Goal: Information Seeking & Learning: Compare options

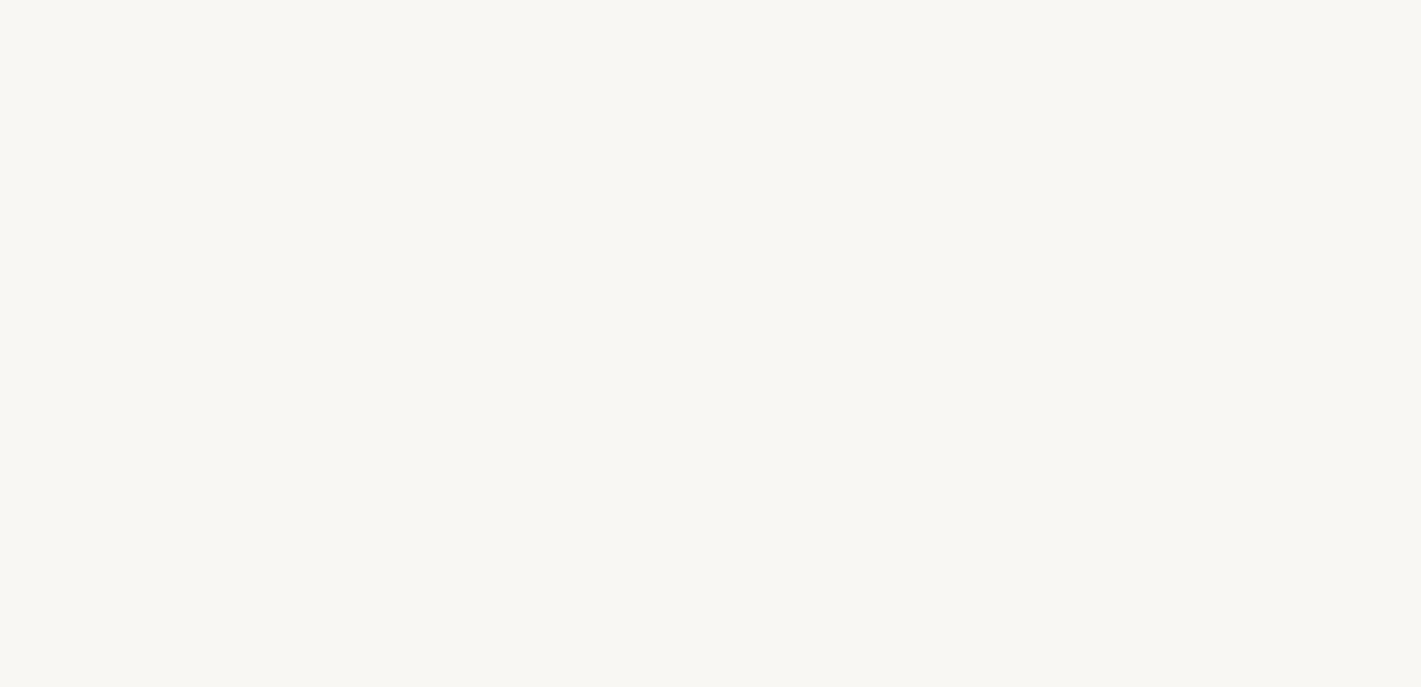
select select "FR"
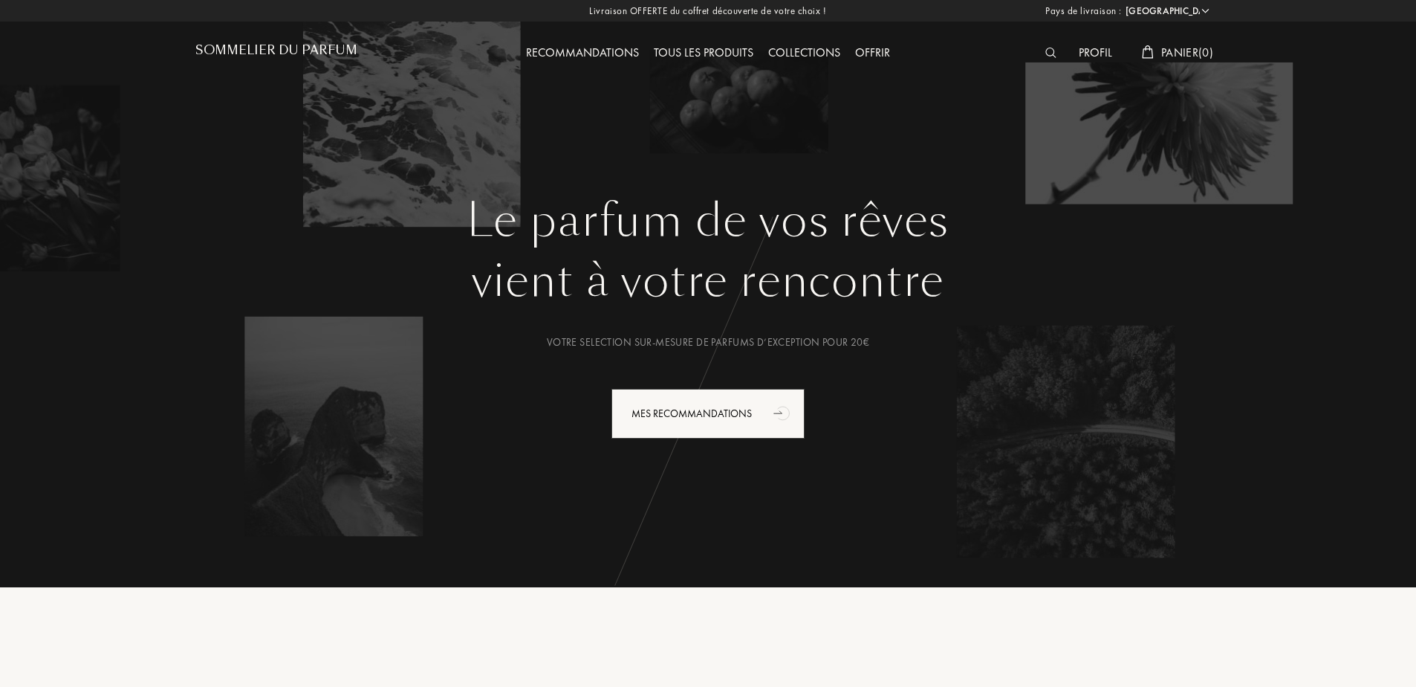
click at [693, 49] on div "Tous les produits" at bounding box center [703, 53] width 114 height 19
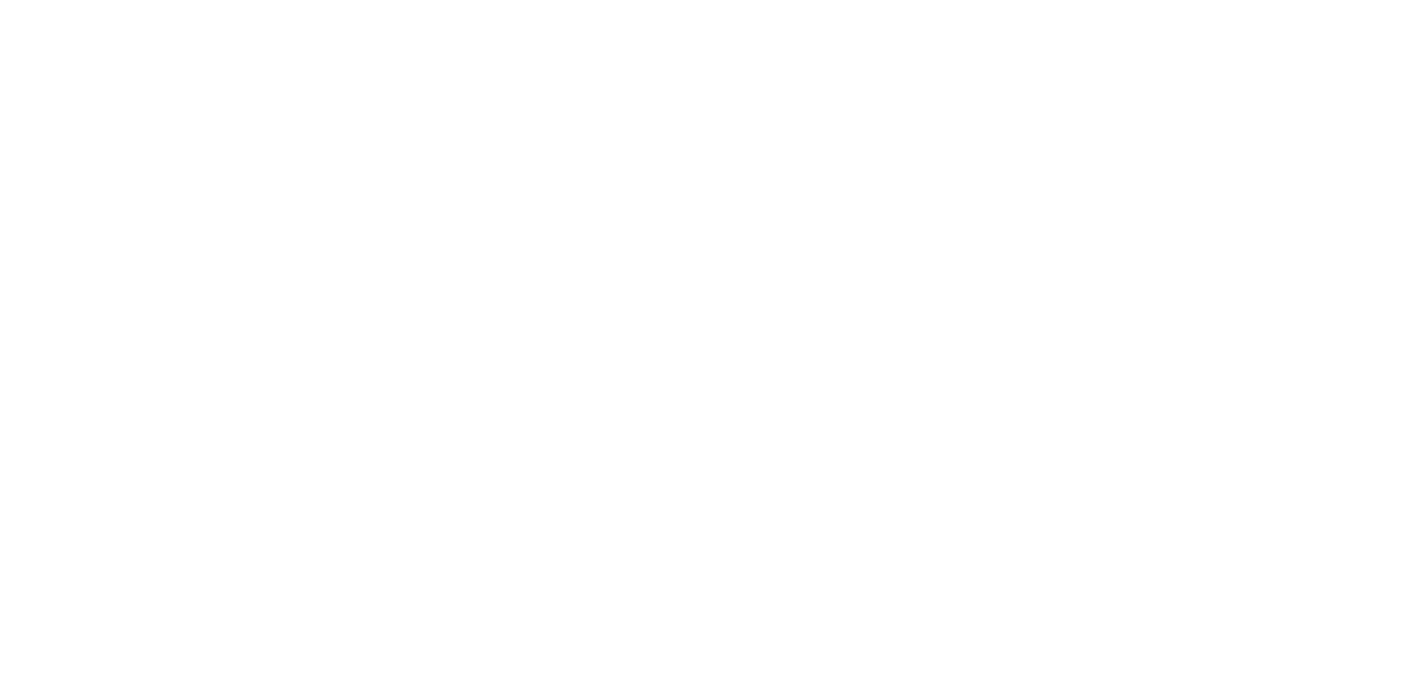
select select "FR"
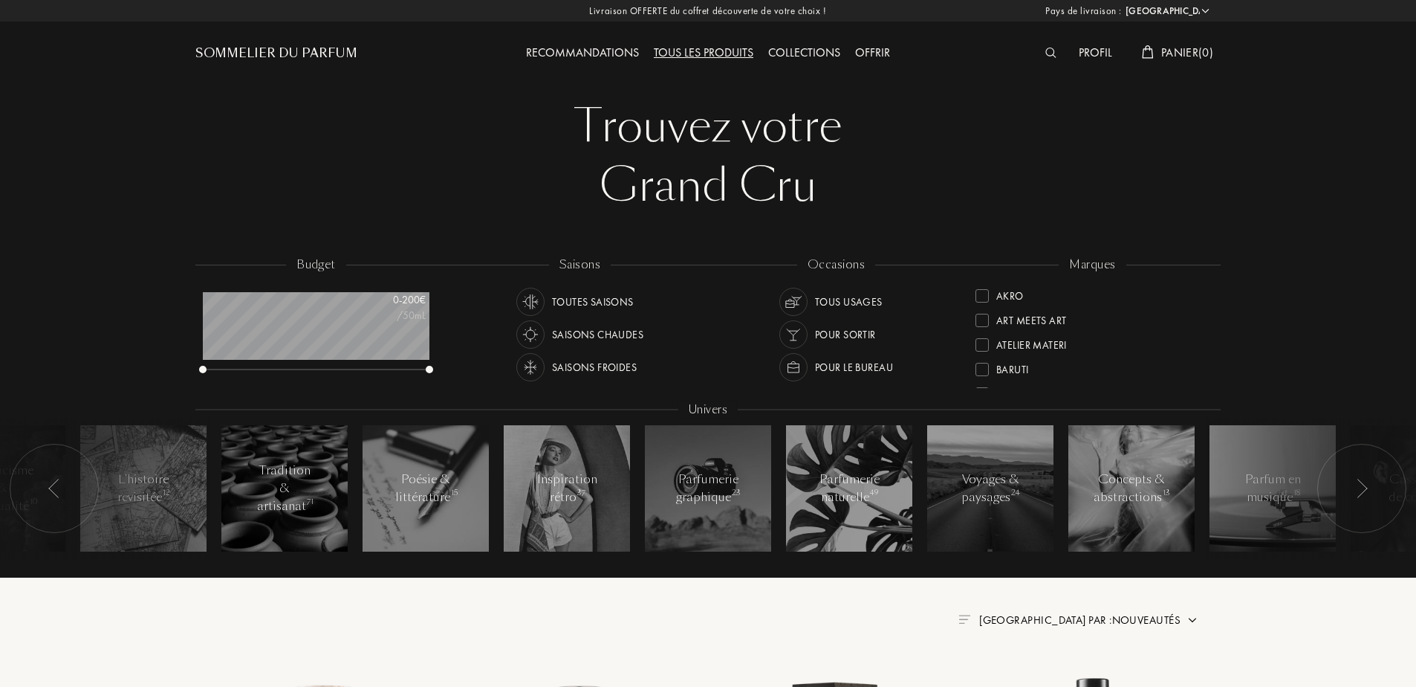
scroll to position [74, 227]
click at [988, 295] on div at bounding box center [982, 295] width 13 height 13
click at [1062, 322] on div "Atelier Materi" at bounding box center [1031, 318] width 71 height 20
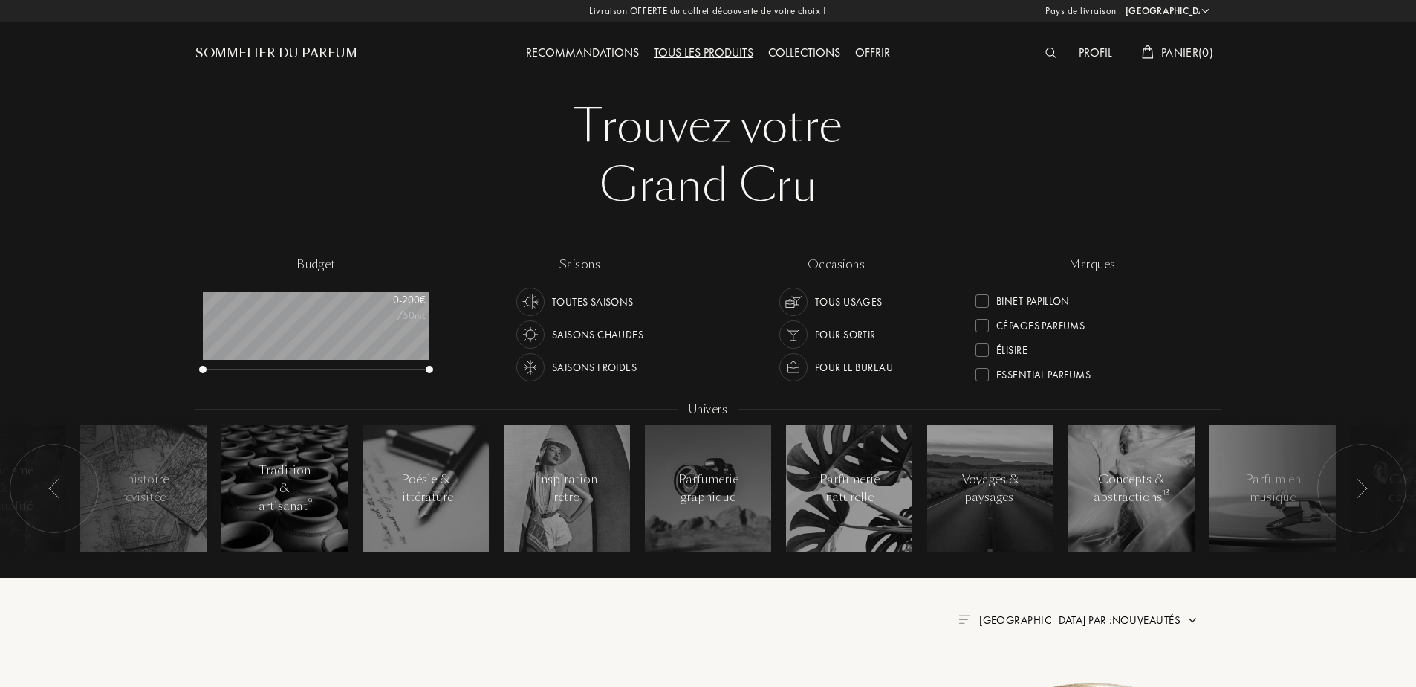
scroll to position [100, 0]
click at [1039, 294] on div "Binet-Papillon" at bounding box center [1033, 292] width 74 height 20
click at [1056, 316] on div "Goldfield & Banks" at bounding box center [1044, 315] width 96 height 20
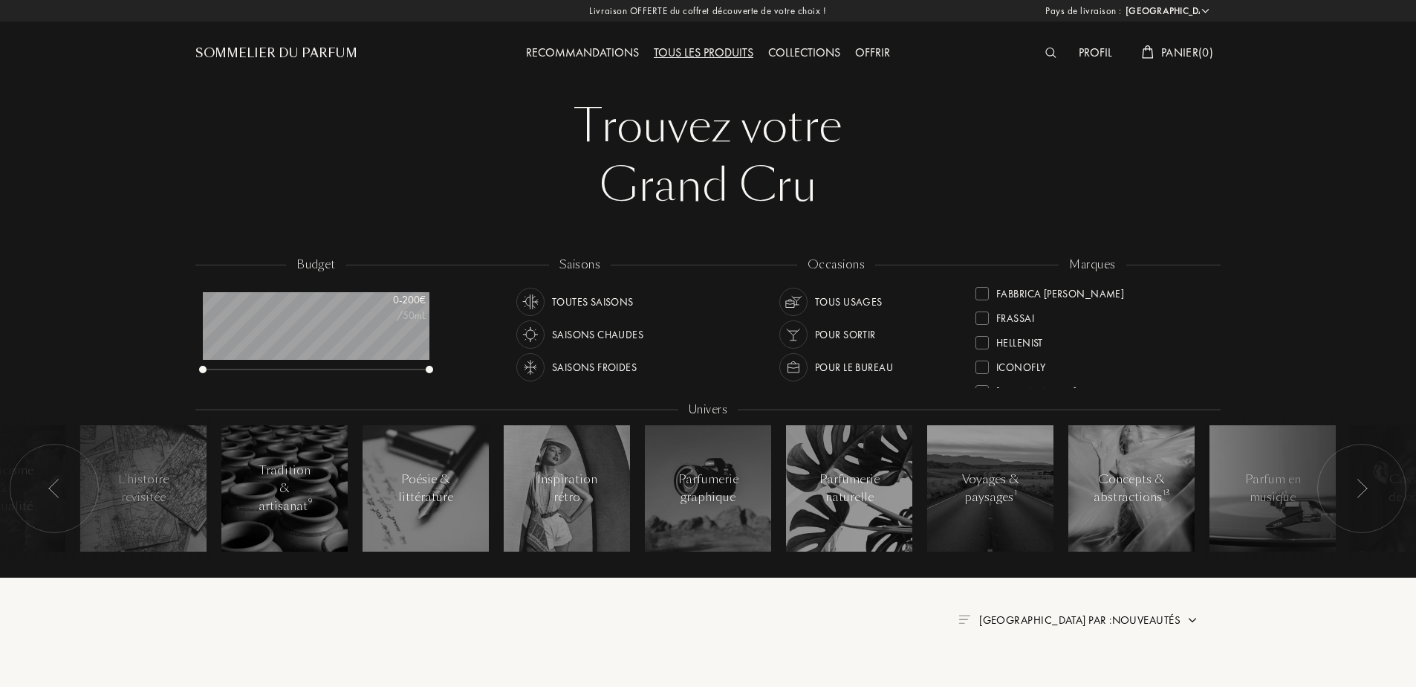
scroll to position [0, 0]
click at [1018, 366] on div "Olibanum" at bounding box center [1022, 363] width 52 height 20
click at [1068, 293] on div "L'Orchestre Parfum" at bounding box center [1046, 289] width 101 height 20
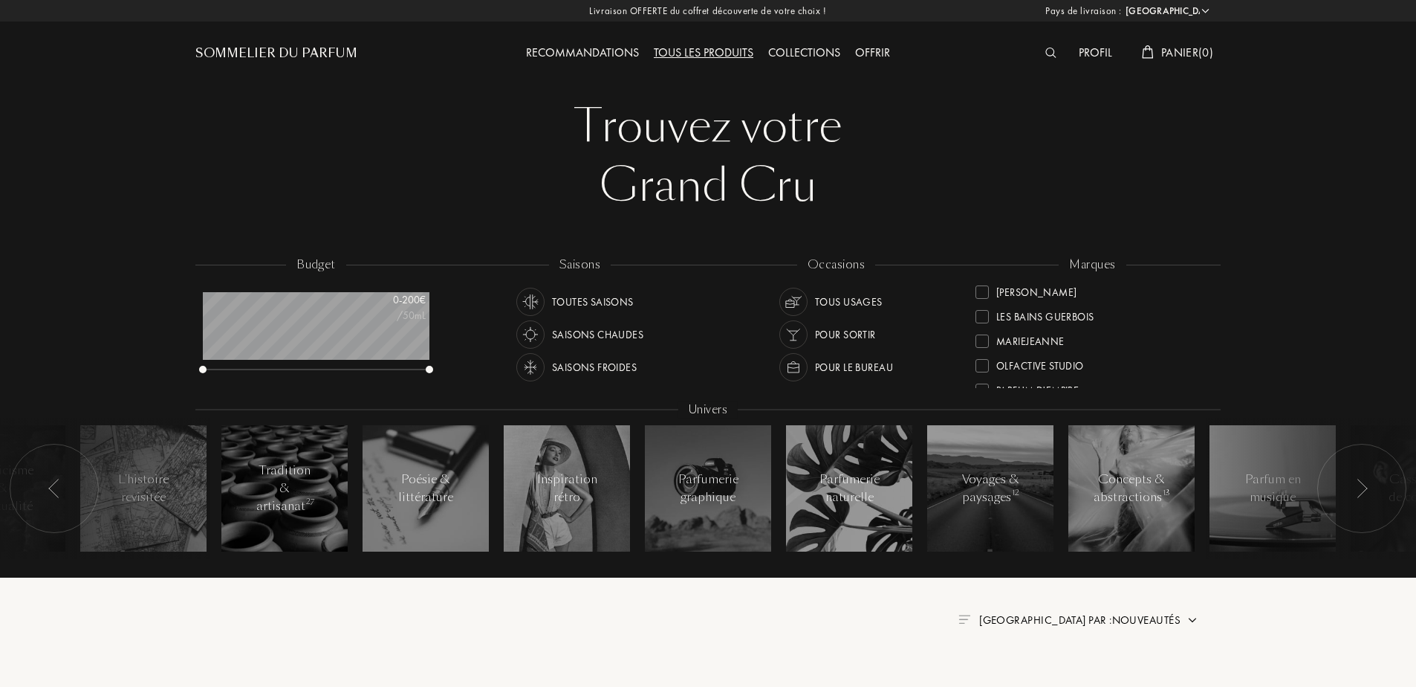
scroll to position [0, 0]
click at [1033, 319] on div "Sora Dora" at bounding box center [1036, 312] width 80 height 20
click at [1065, 333] on div "Parfums Dusita" at bounding box center [1035, 338] width 79 height 20
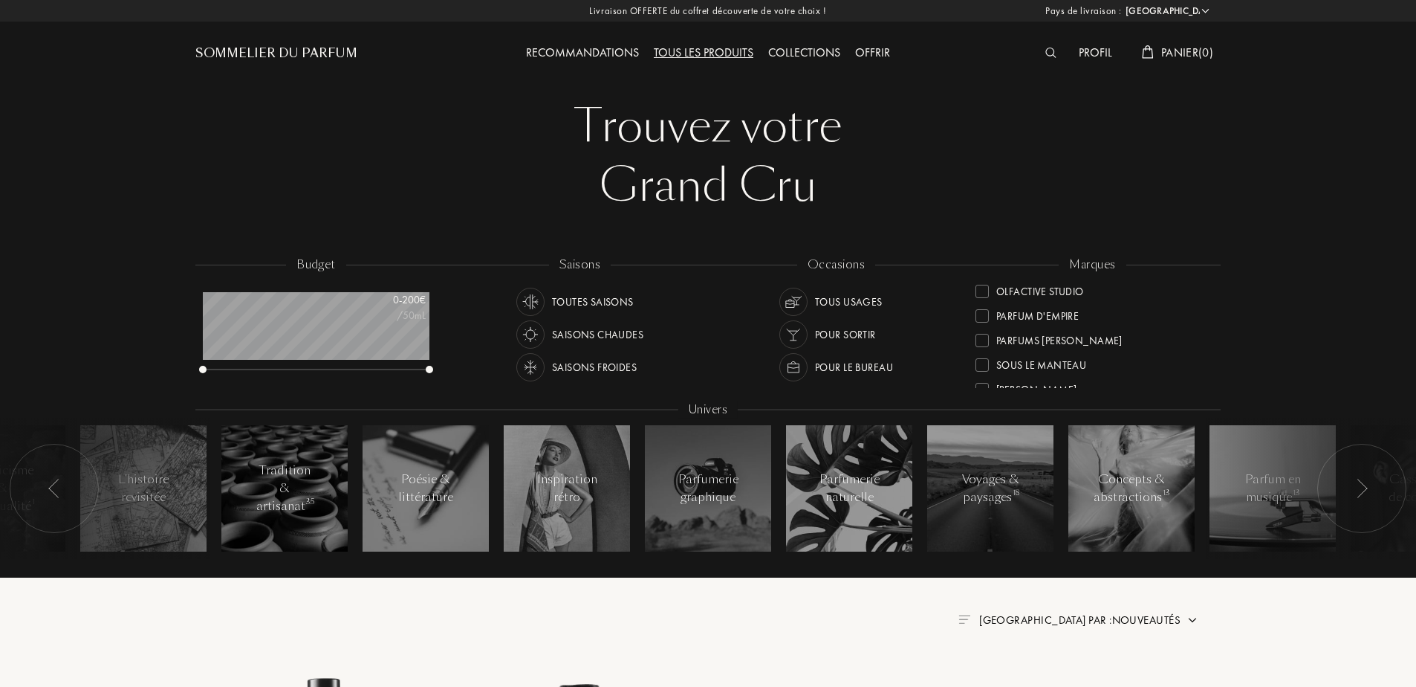
scroll to position [0, 0]
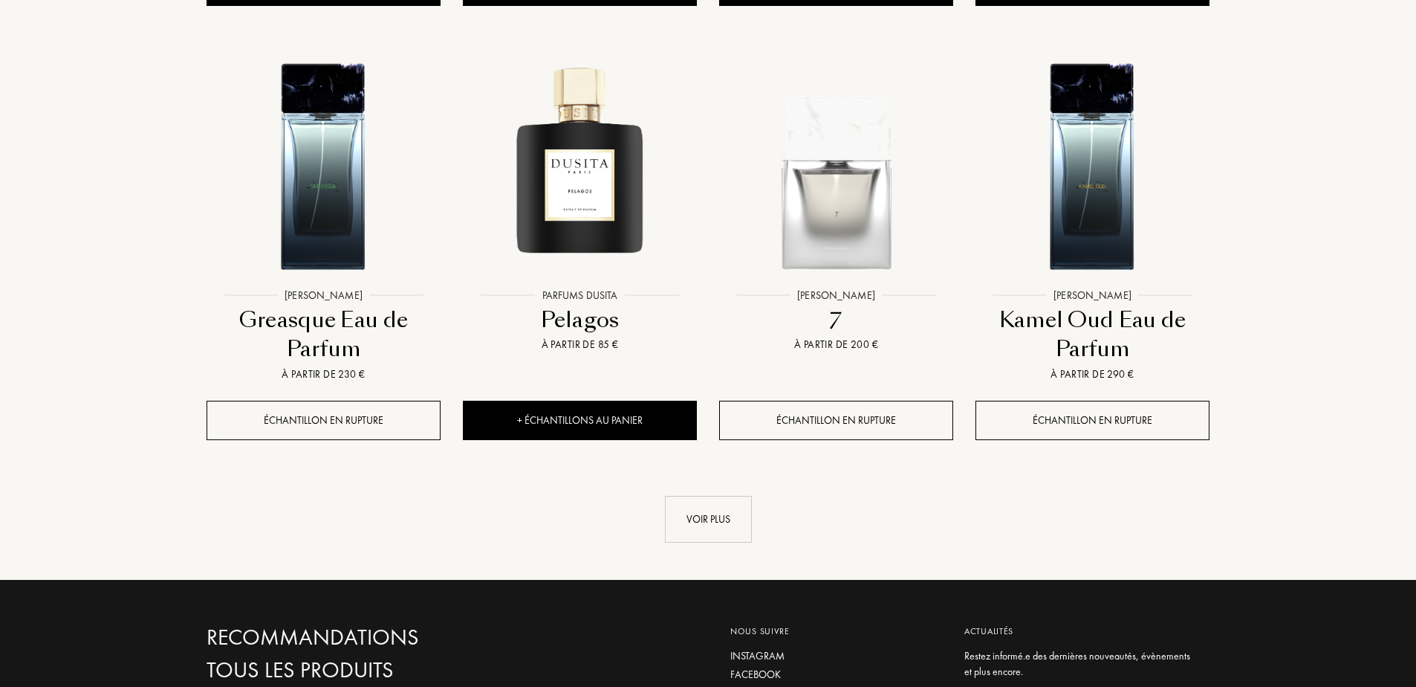
scroll to position [1436, 0]
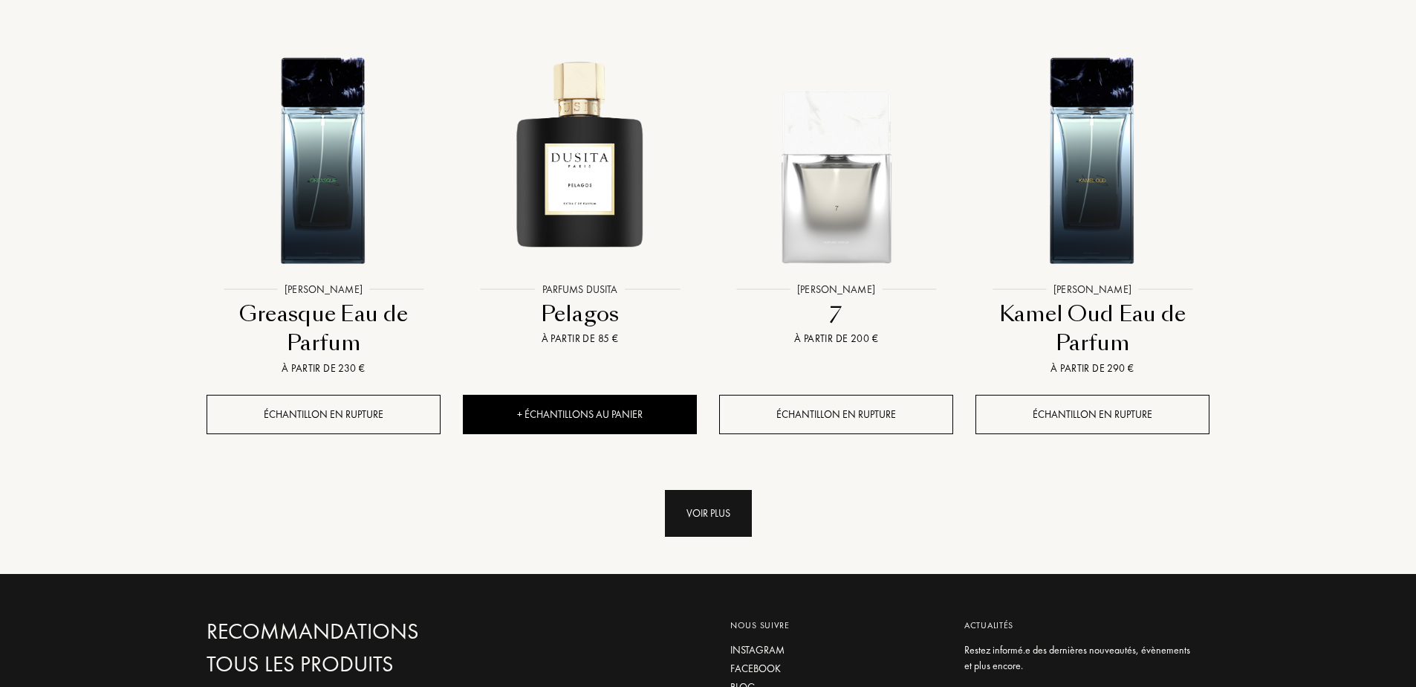
click at [732, 520] on div "Voir plus" at bounding box center [708, 513] width 87 height 47
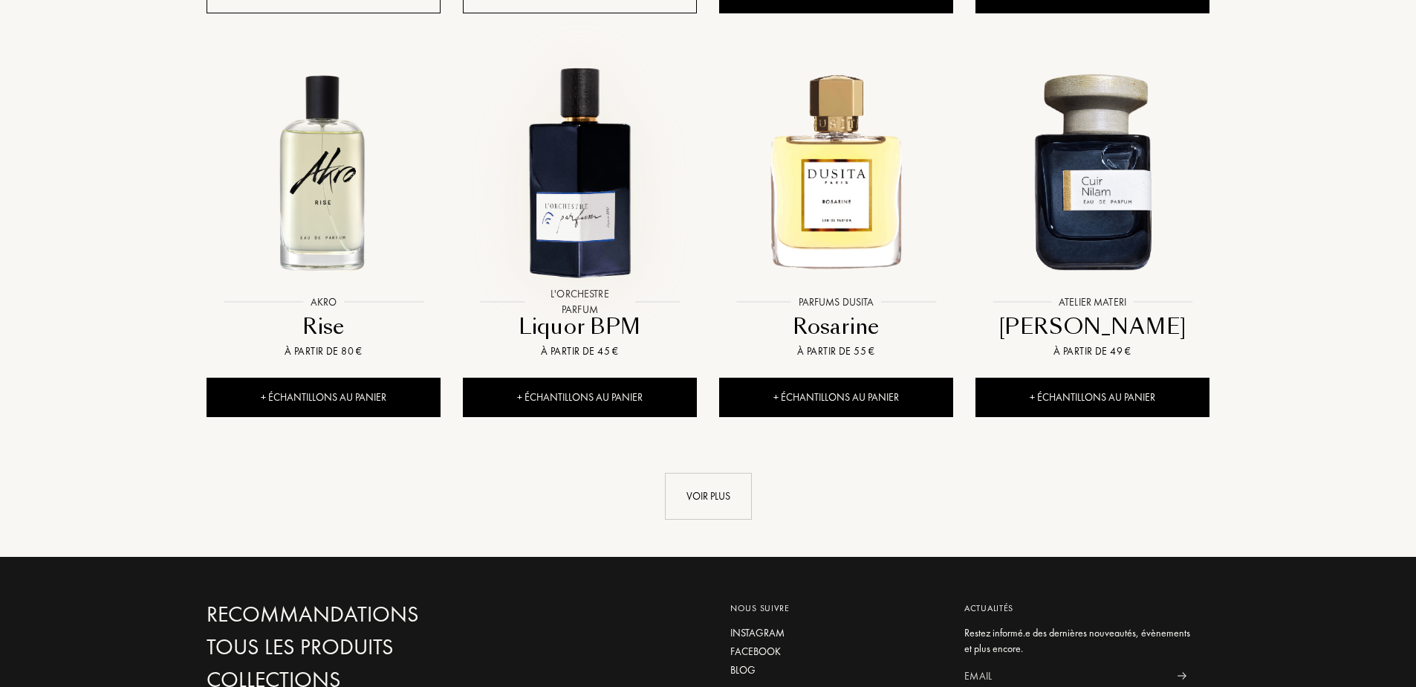
scroll to position [2725, 0]
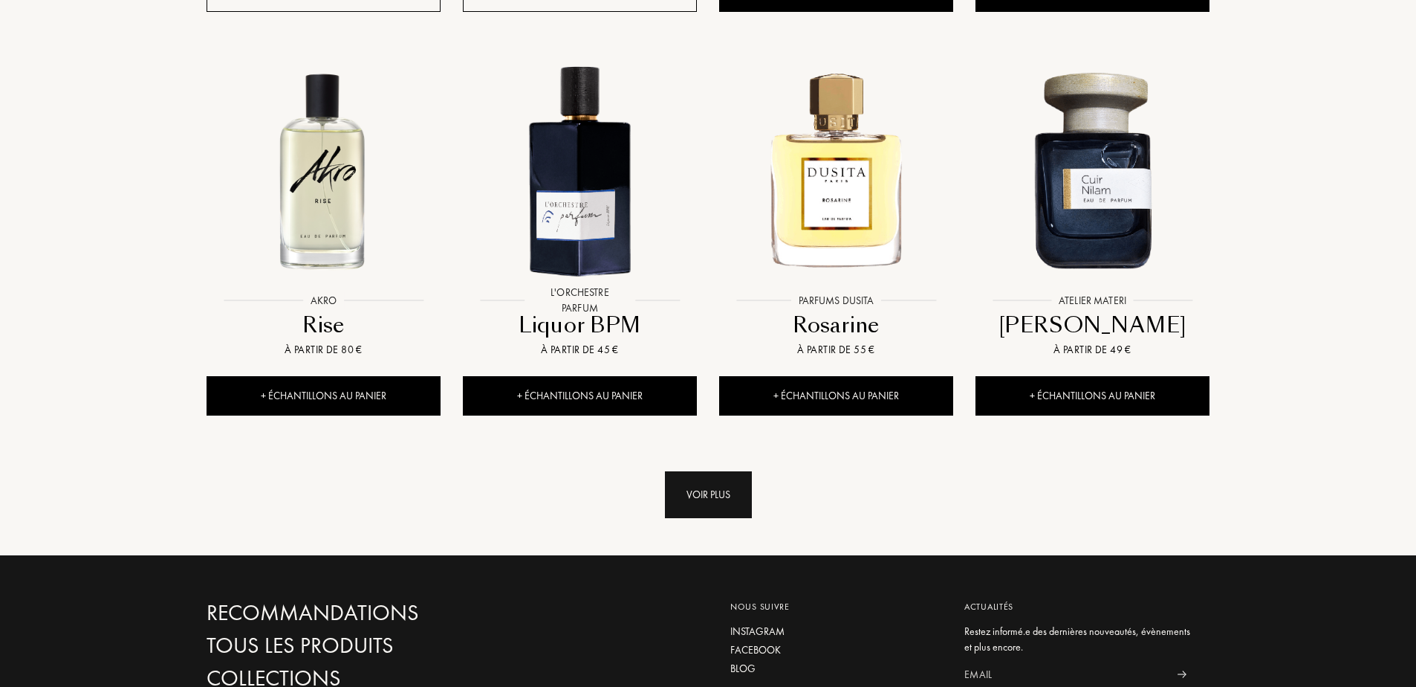
click at [700, 516] on div "Voir plus" at bounding box center [708, 494] width 87 height 47
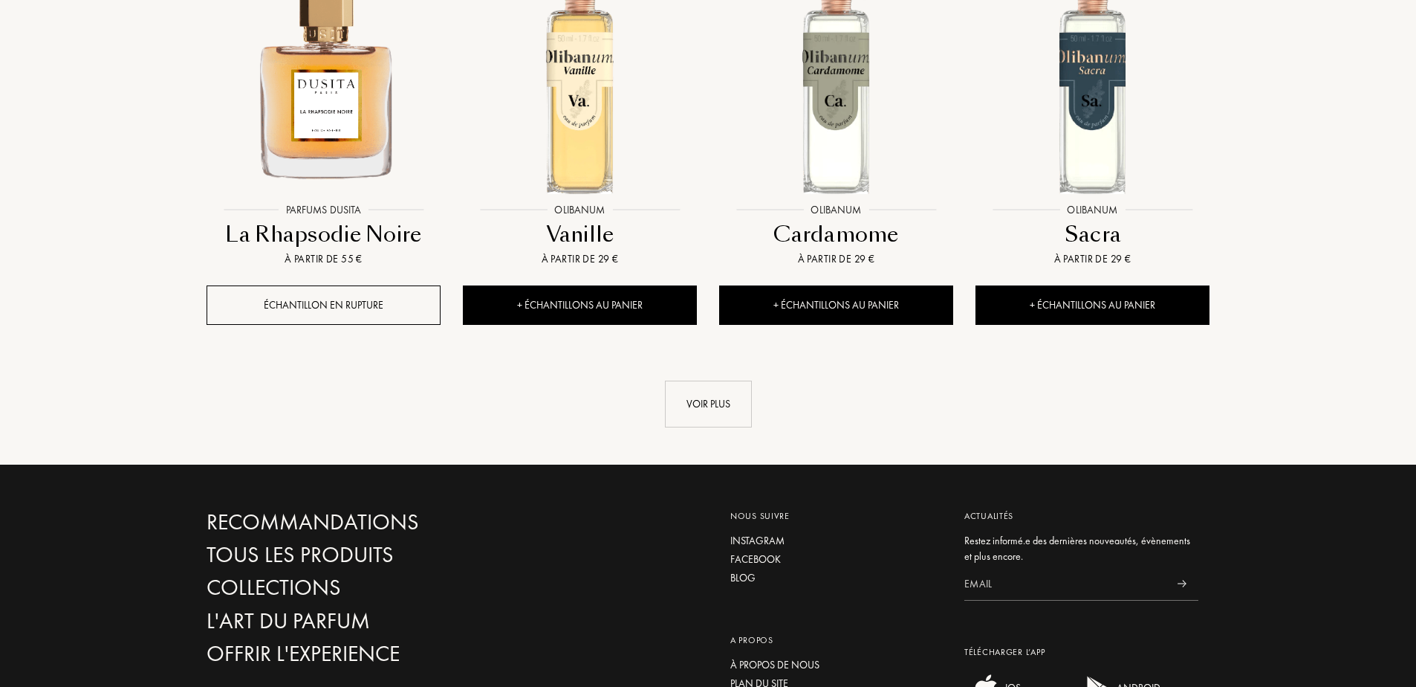
scroll to position [4062, 0]
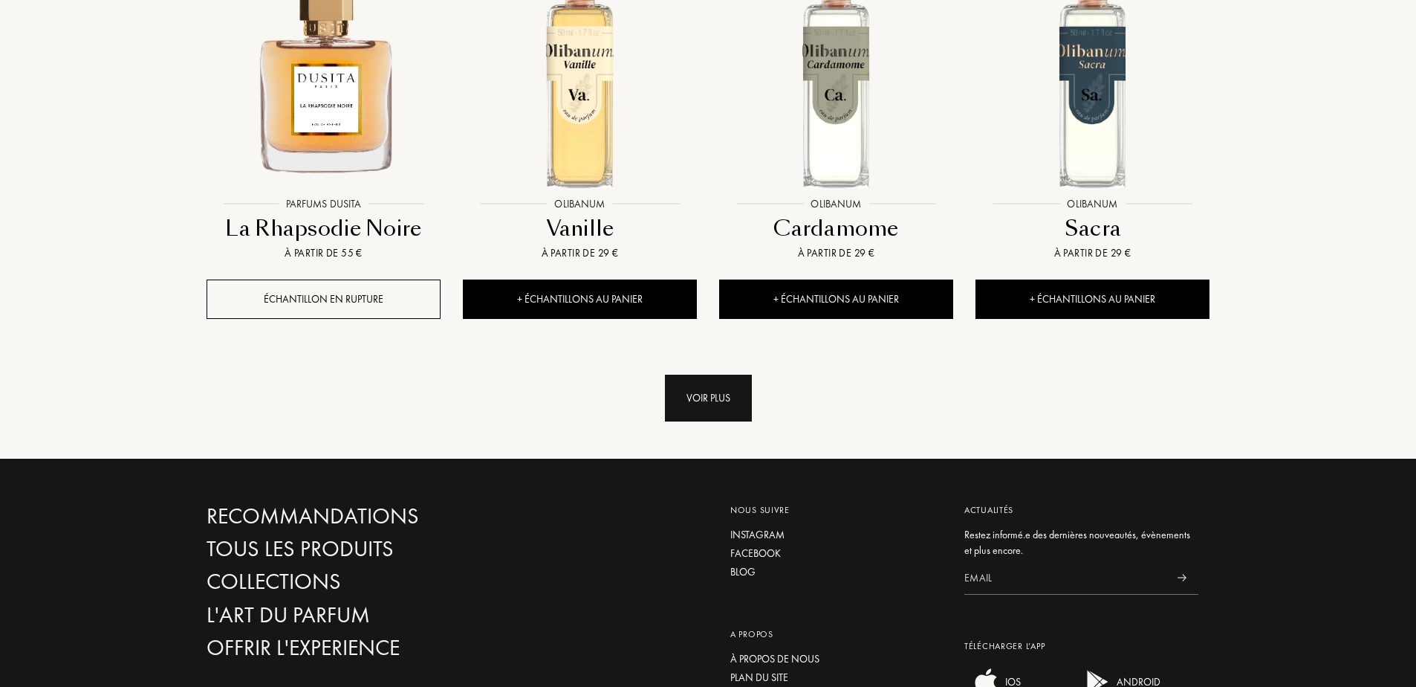
click at [693, 395] on div "Voir plus" at bounding box center [708, 397] width 87 height 47
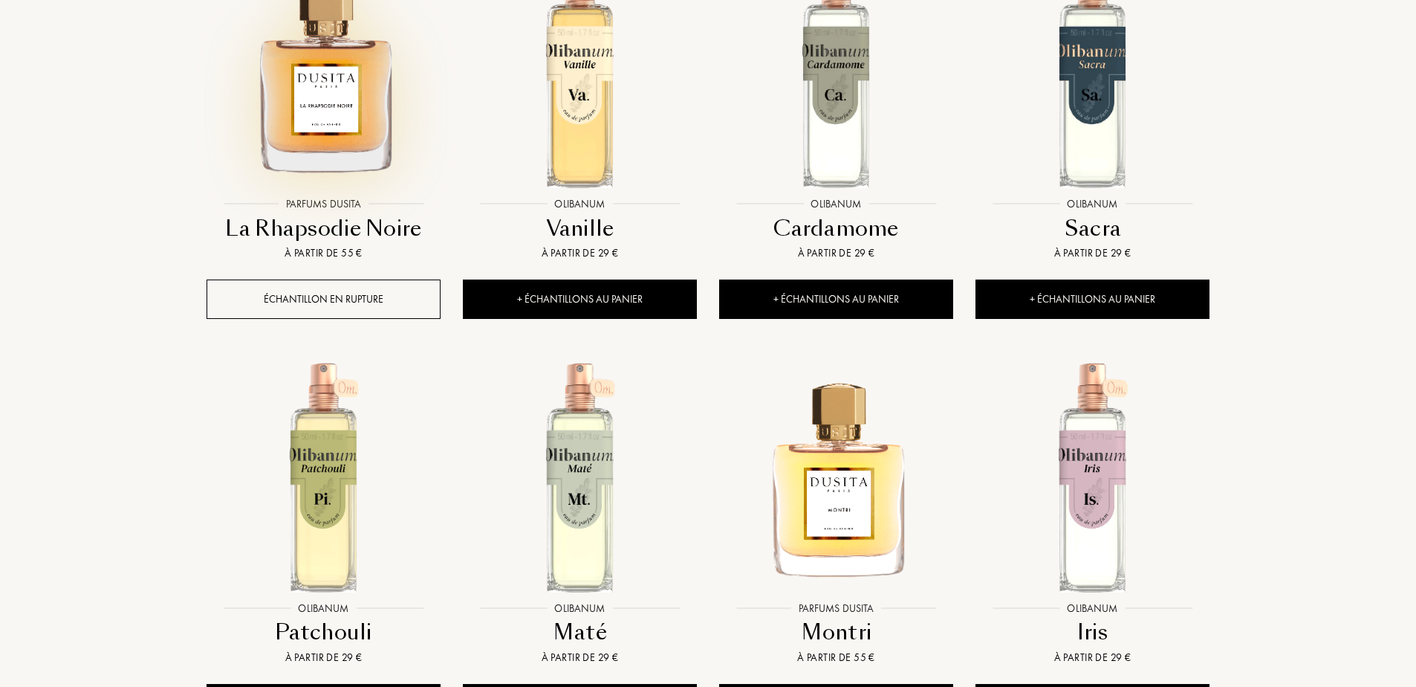
click at [313, 65] on img at bounding box center [323, 73] width 231 height 231
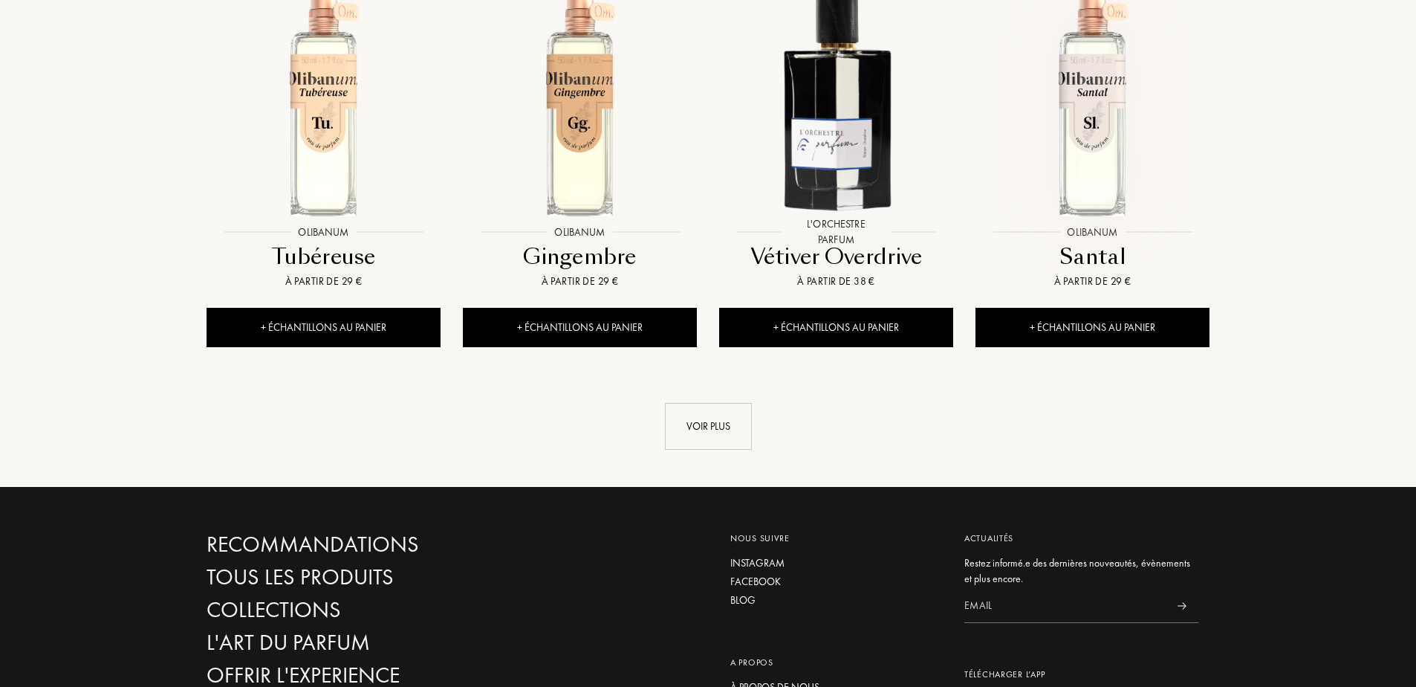
scroll to position [5251, 0]
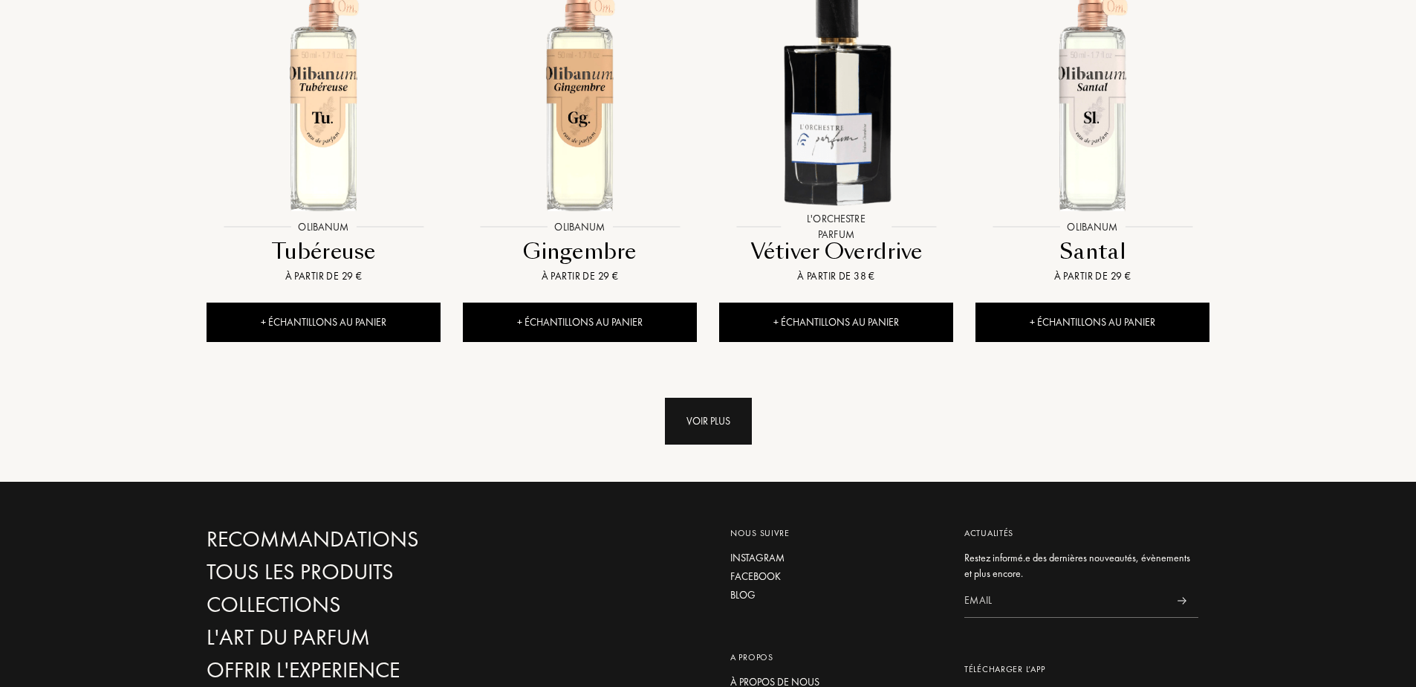
click at [727, 438] on div "Voir plus" at bounding box center [708, 420] width 87 height 47
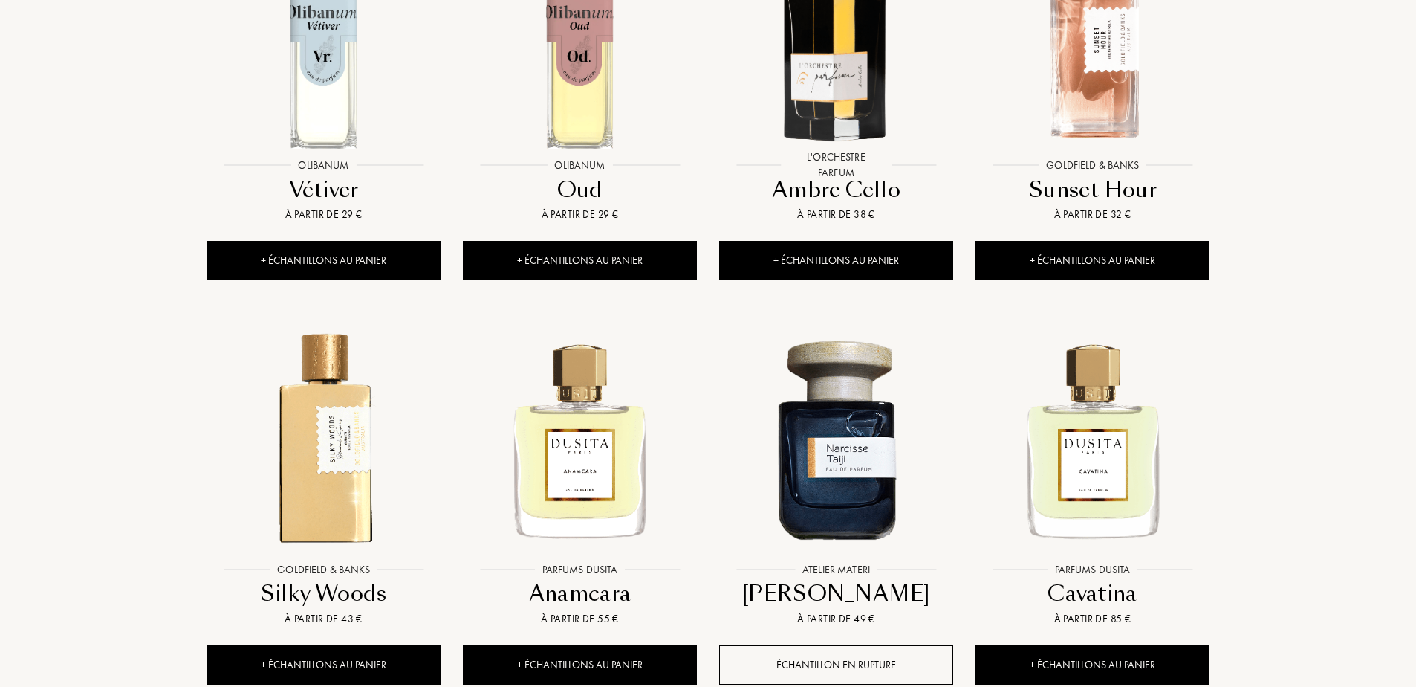
scroll to position [6092, 0]
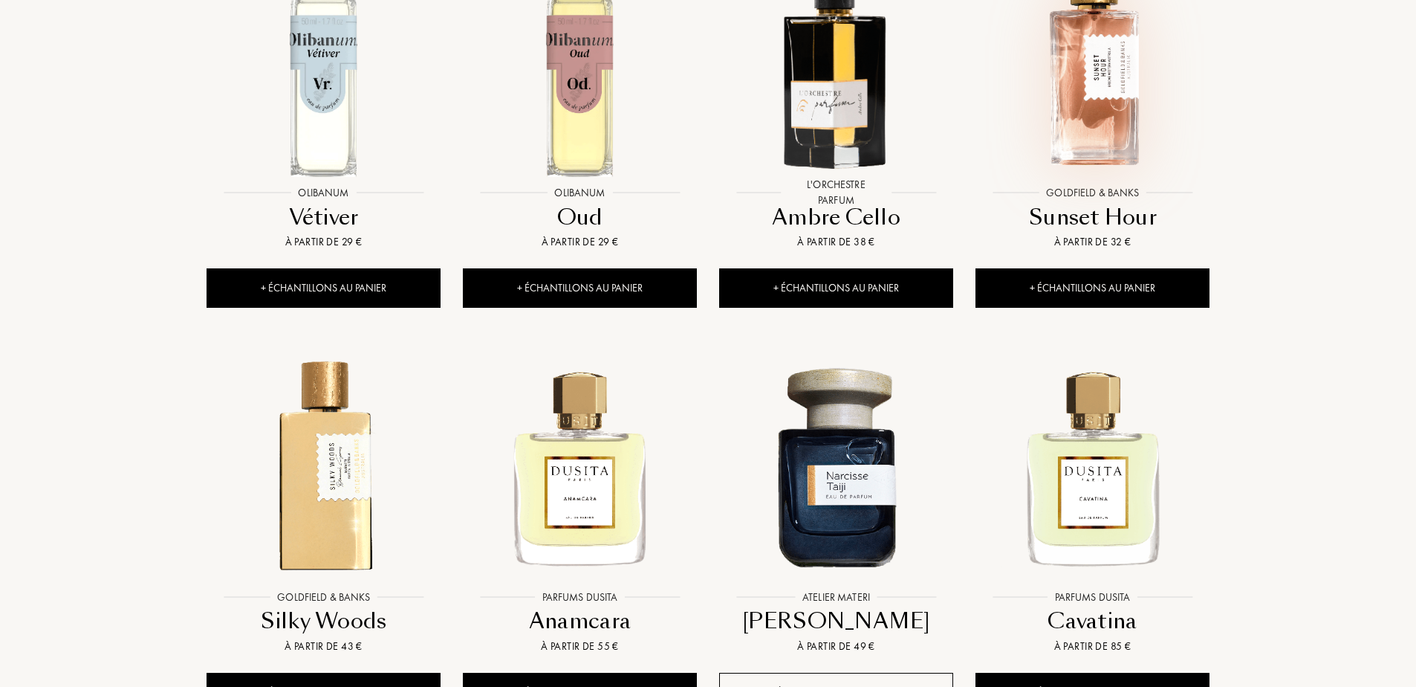
click at [1113, 108] on img at bounding box center [1092, 62] width 231 height 231
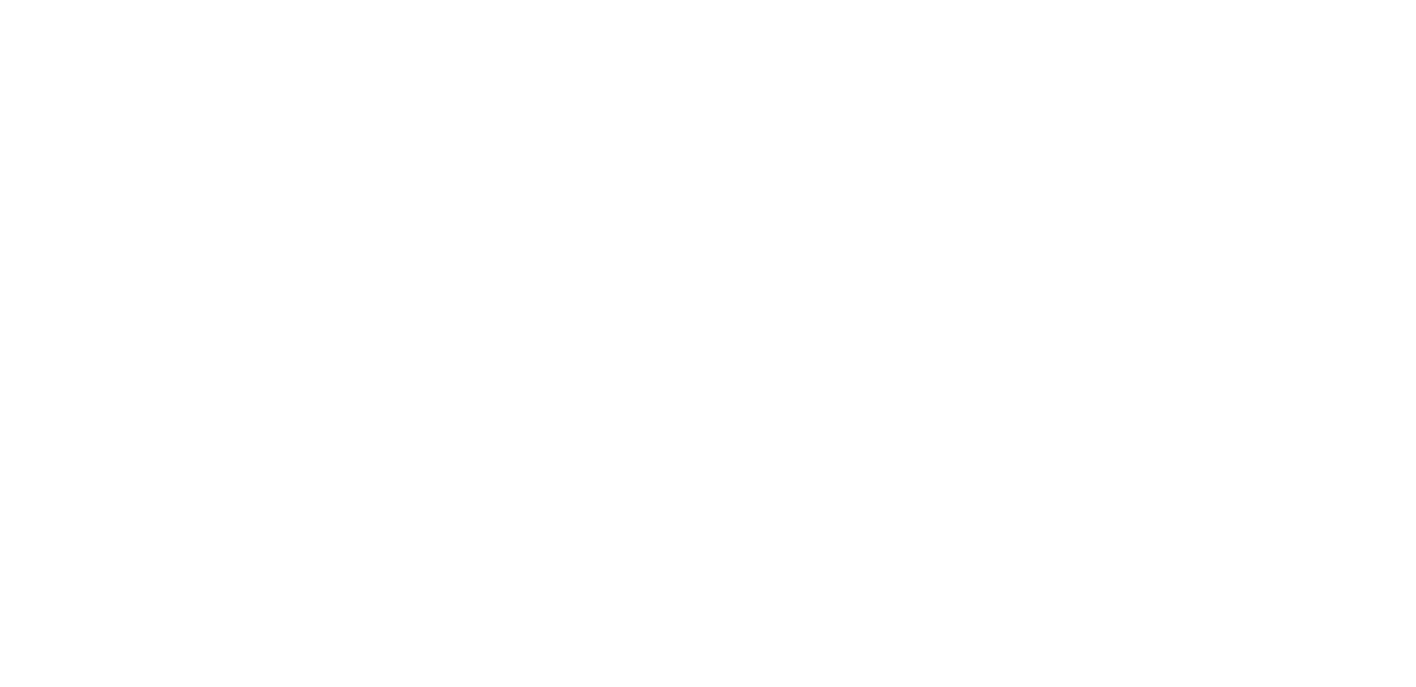
click at [0, 0] on html at bounding box center [0, 0] width 0 height 0
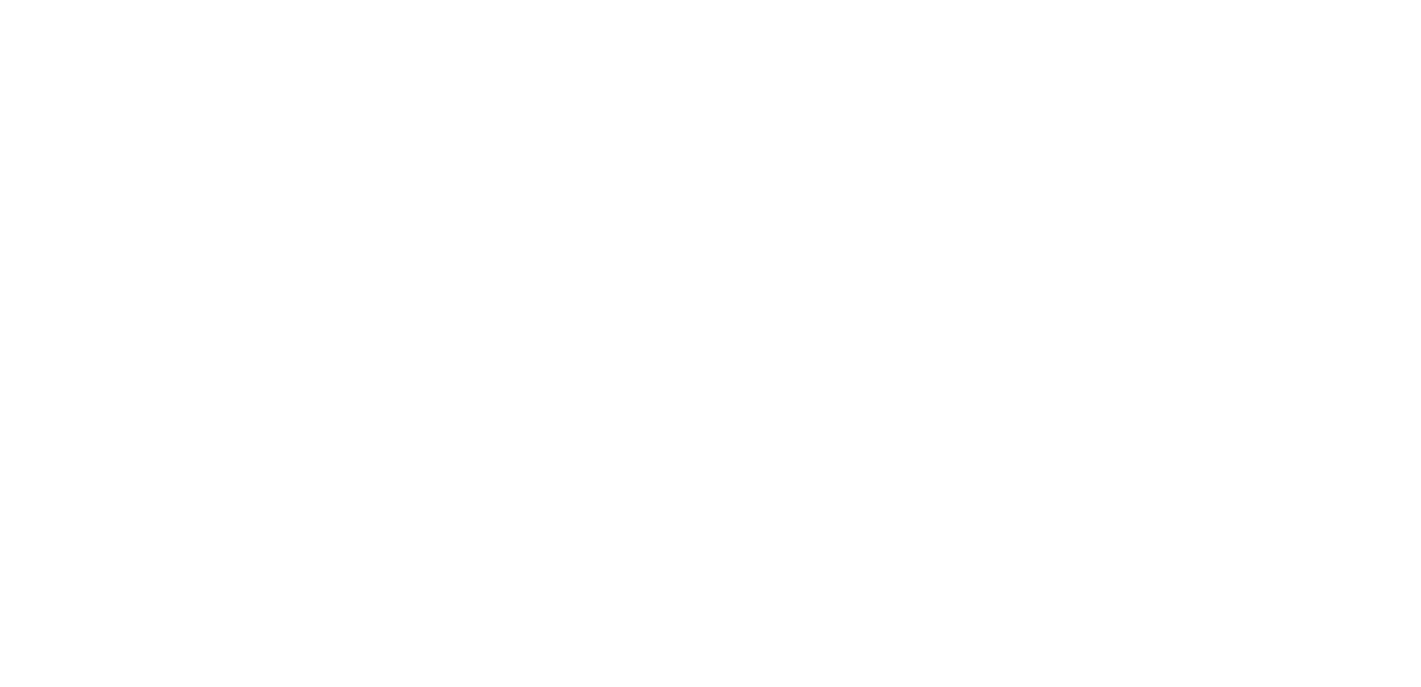
select select "FR"
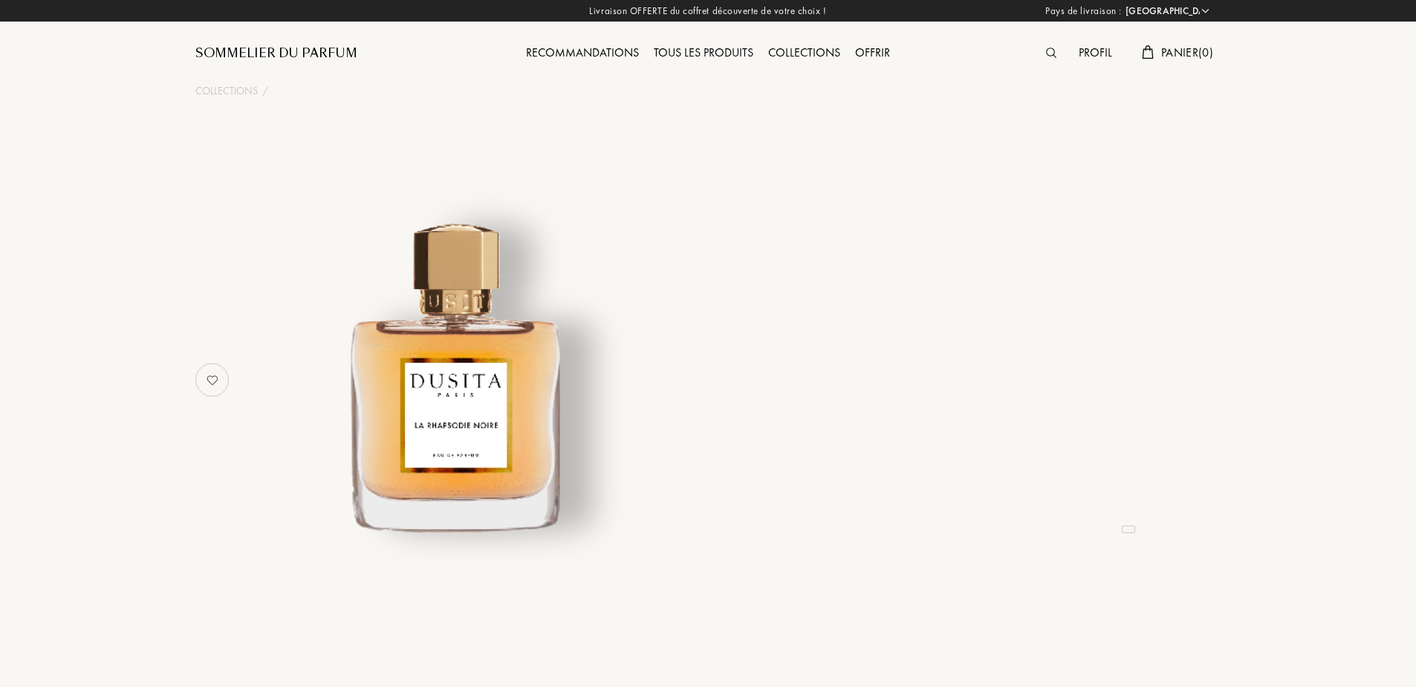
select select "4"
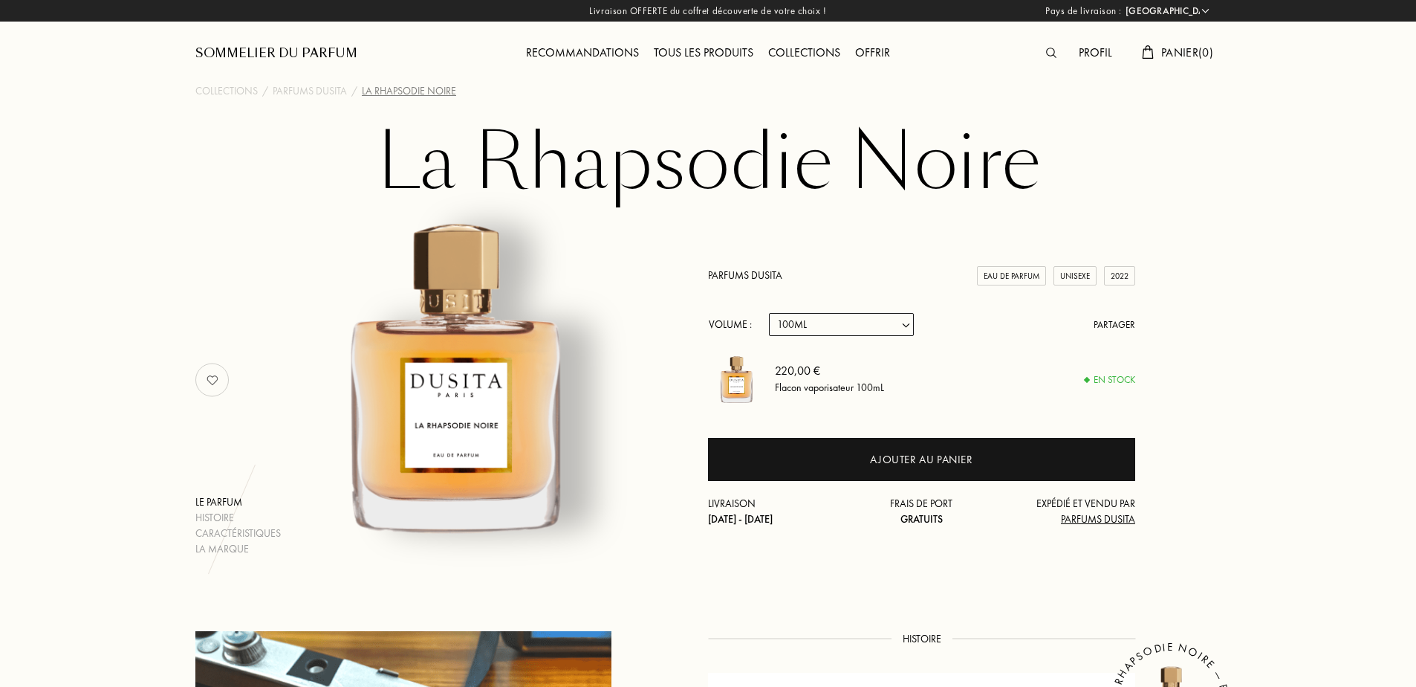
click at [901, 331] on select "Echantillon 15mL 22.5mL (22.5ML (3 * 7.5ML)) 50mL 100mL" at bounding box center [841, 324] width 145 height 23
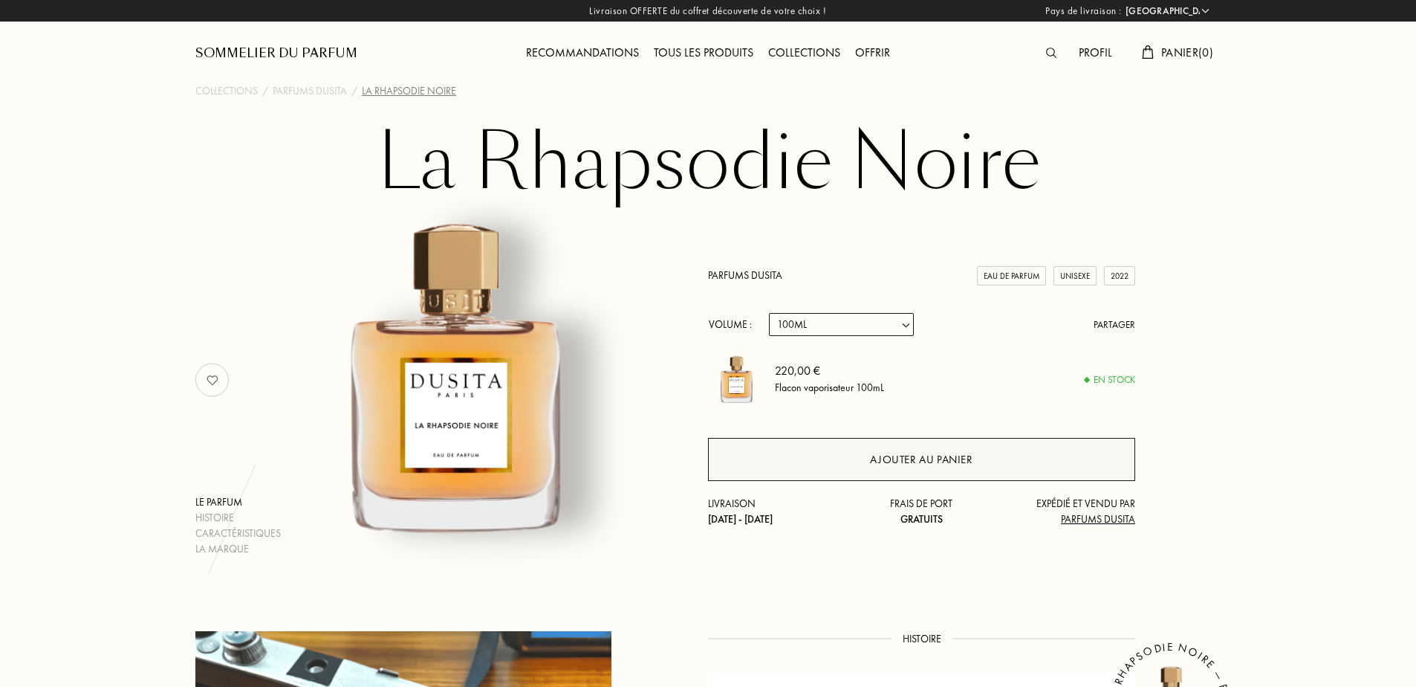
select select "3"
click at [769, 313] on select "Echantillon 15mL 22.5mL (22.5ML (3 * 7.5ML)) 50mL 100mL" at bounding box center [841, 324] width 145 height 23
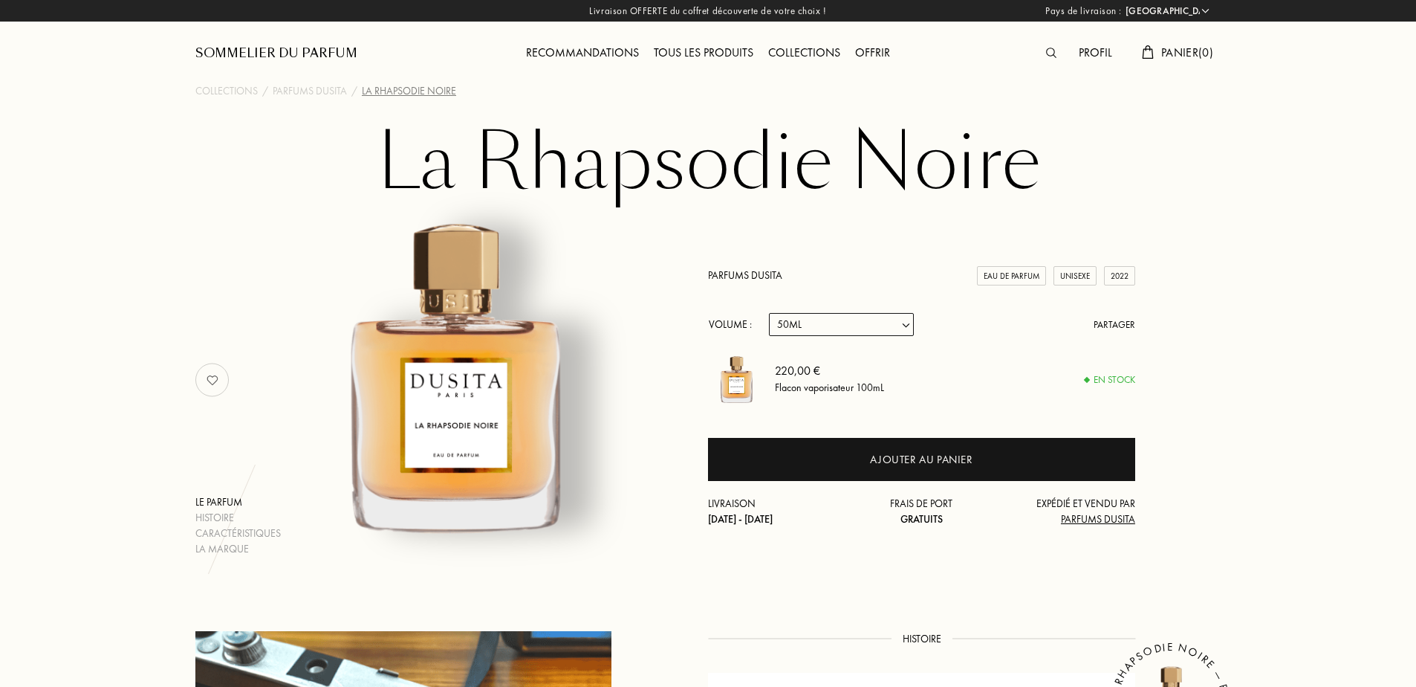
select select "3"
click at [863, 325] on select "Echantillon 15mL 22.5mL (22.5ML (3 * 7.5ML)) 50mL 100mL" at bounding box center [841, 324] width 145 height 23
select select "1"
click at [769, 313] on select "Echantillon 15mL 22.5mL (22.5ML (3 * 7.5ML)) 50mL 100mL" at bounding box center [841, 324] width 145 height 23
select select "1"
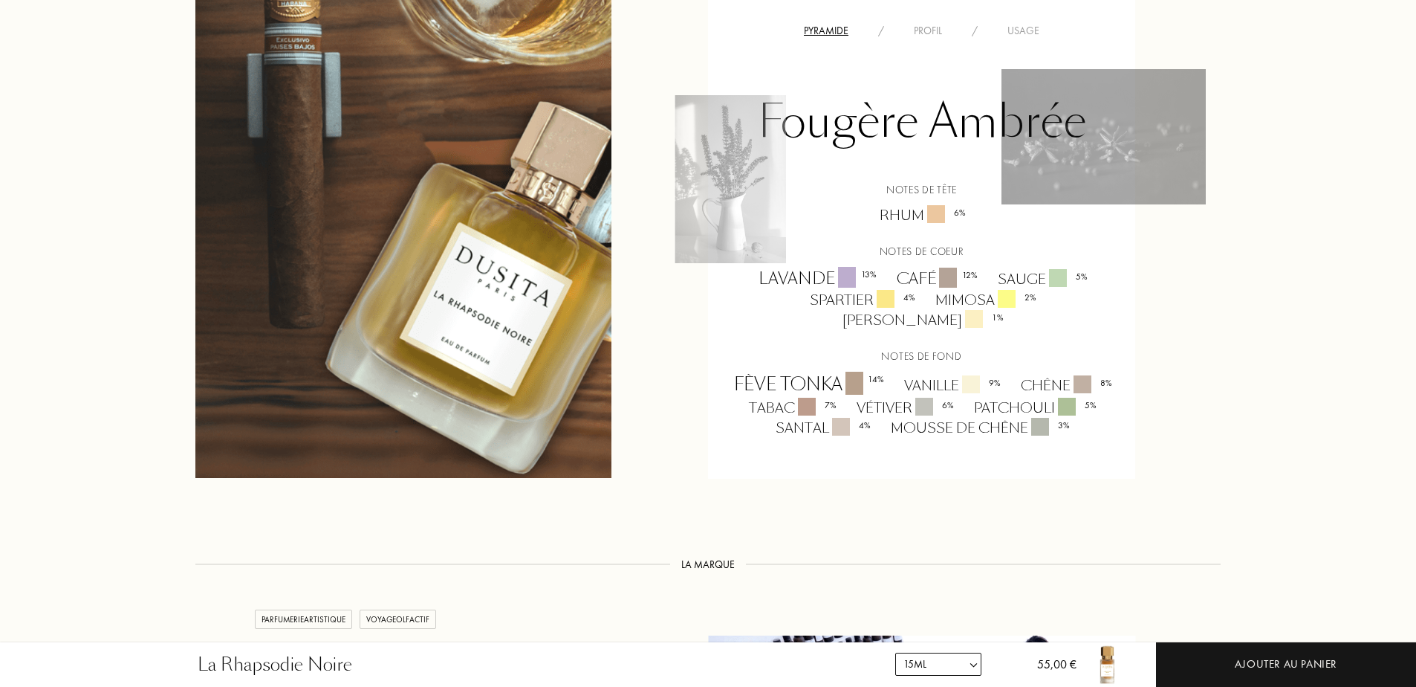
scroll to position [1189, 0]
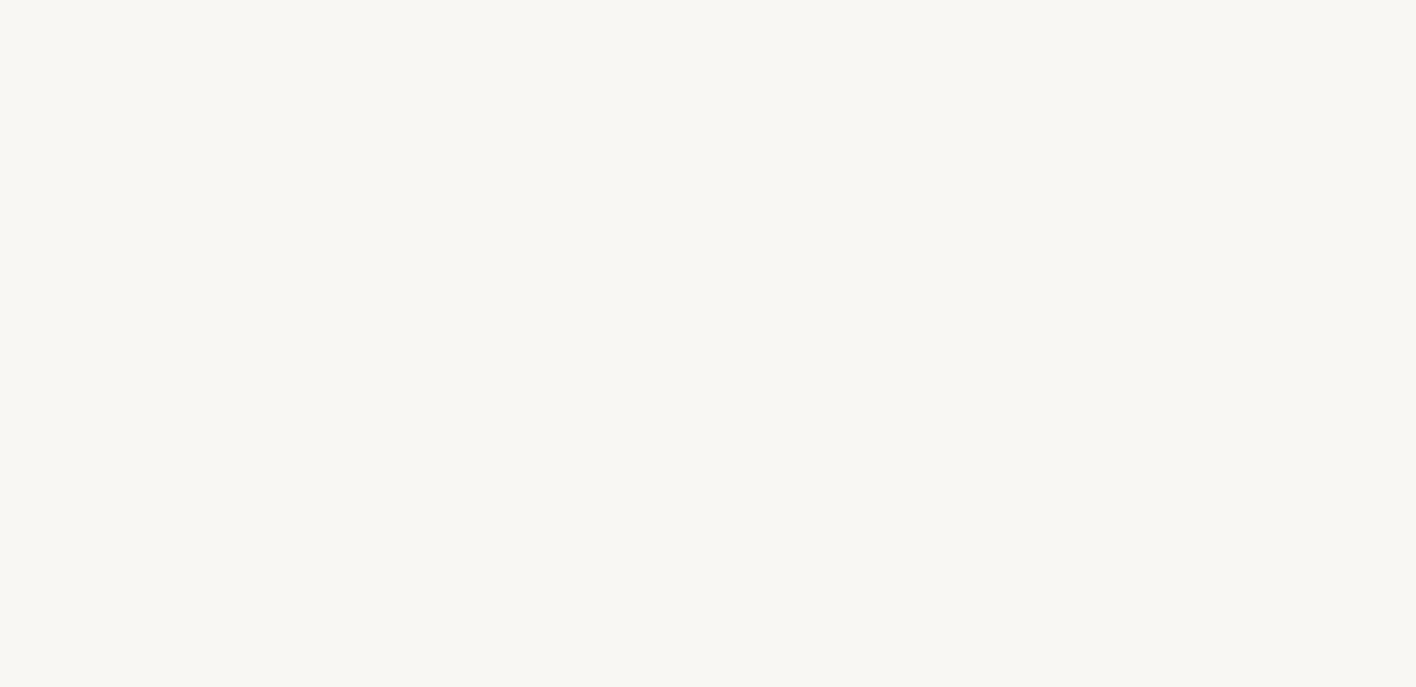
select select "FR"
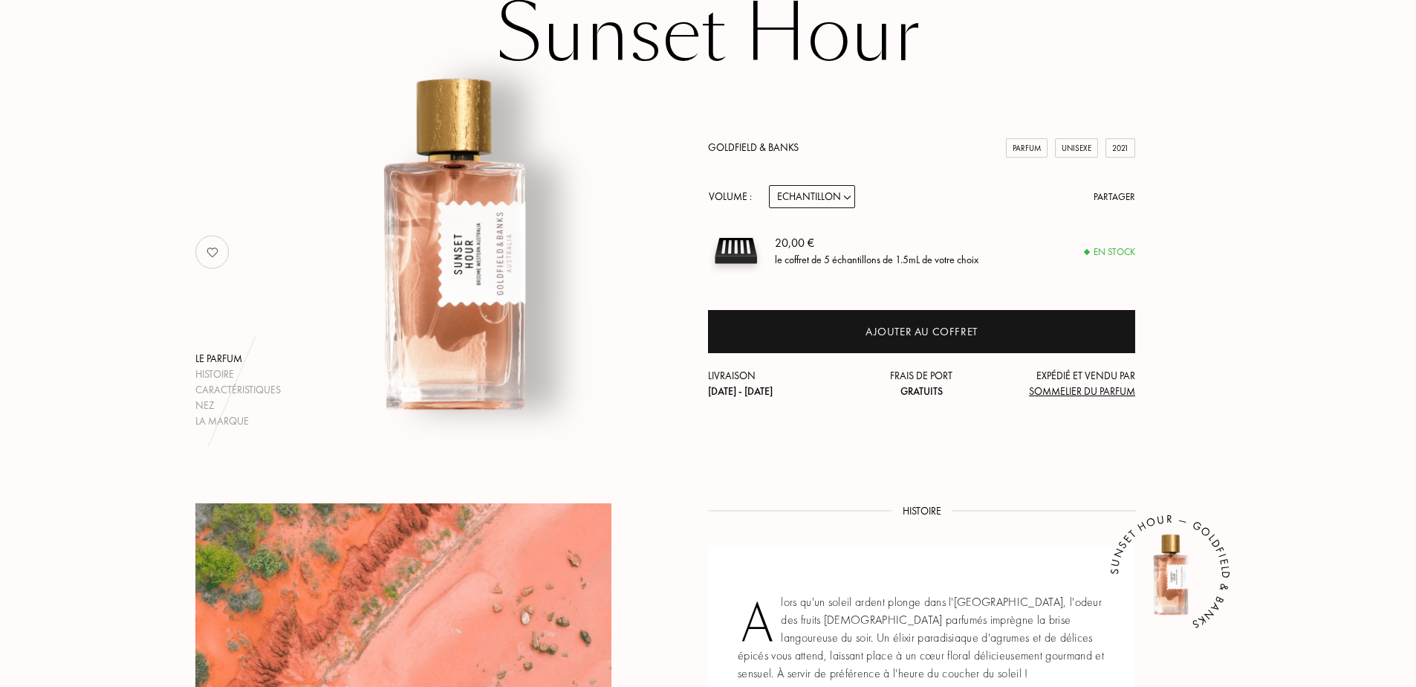
scroll to position [149, 0]
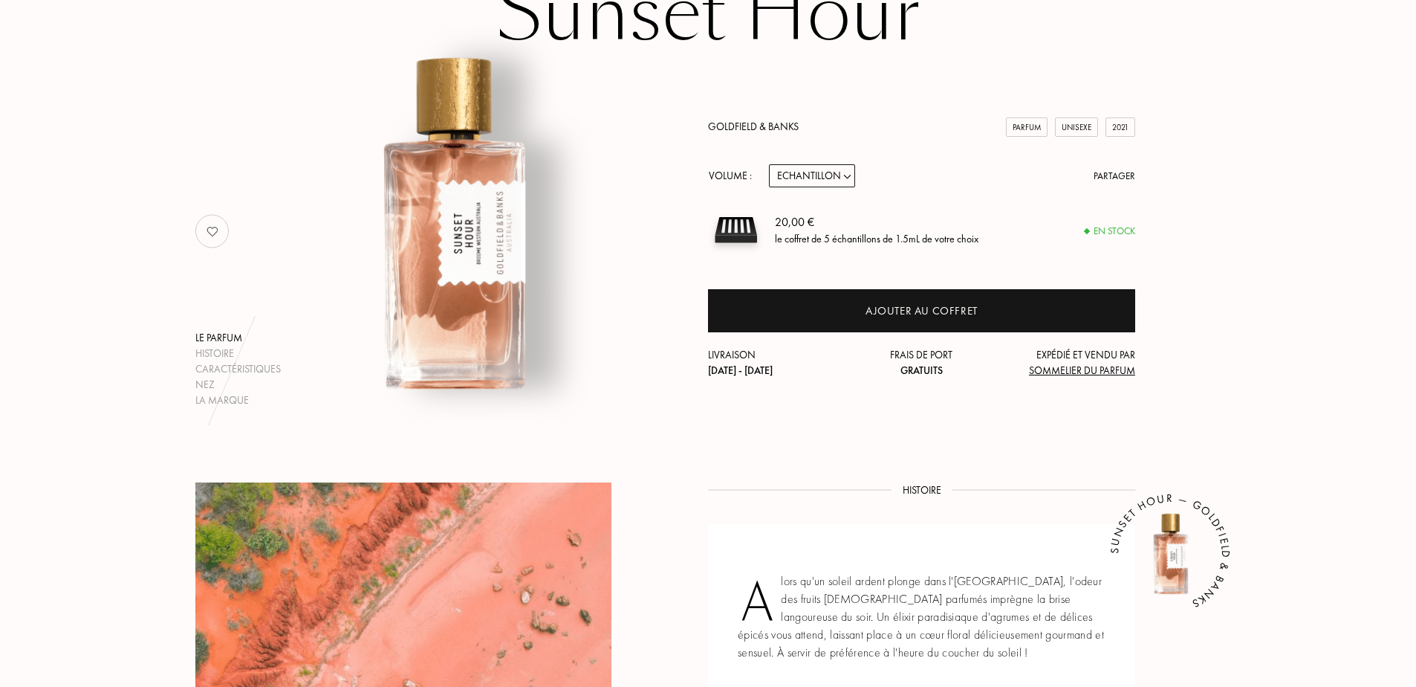
click at [843, 178] on select "Echantillon 10mL 50mL 100mL" at bounding box center [812, 175] width 86 height 23
select select "2"
click at [769, 164] on select "Echantillon 10mL 50mL 100mL" at bounding box center [812, 175] width 86 height 23
select select "2"
click at [818, 176] on select "Echantillon 10mL 50mL 100mL" at bounding box center [812, 175] width 86 height 23
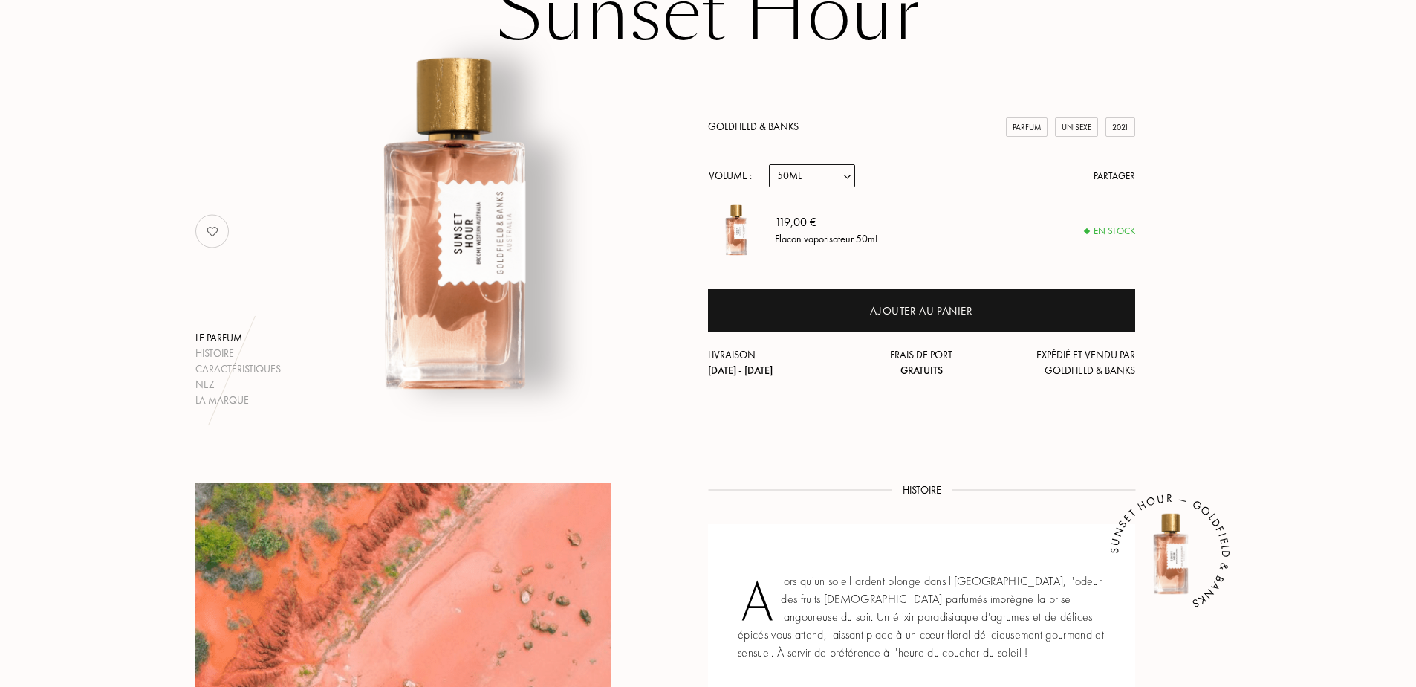
select select "3"
click at [769, 164] on select "Echantillon 10mL 50mL 100mL" at bounding box center [812, 175] width 86 height 23
select select "3"
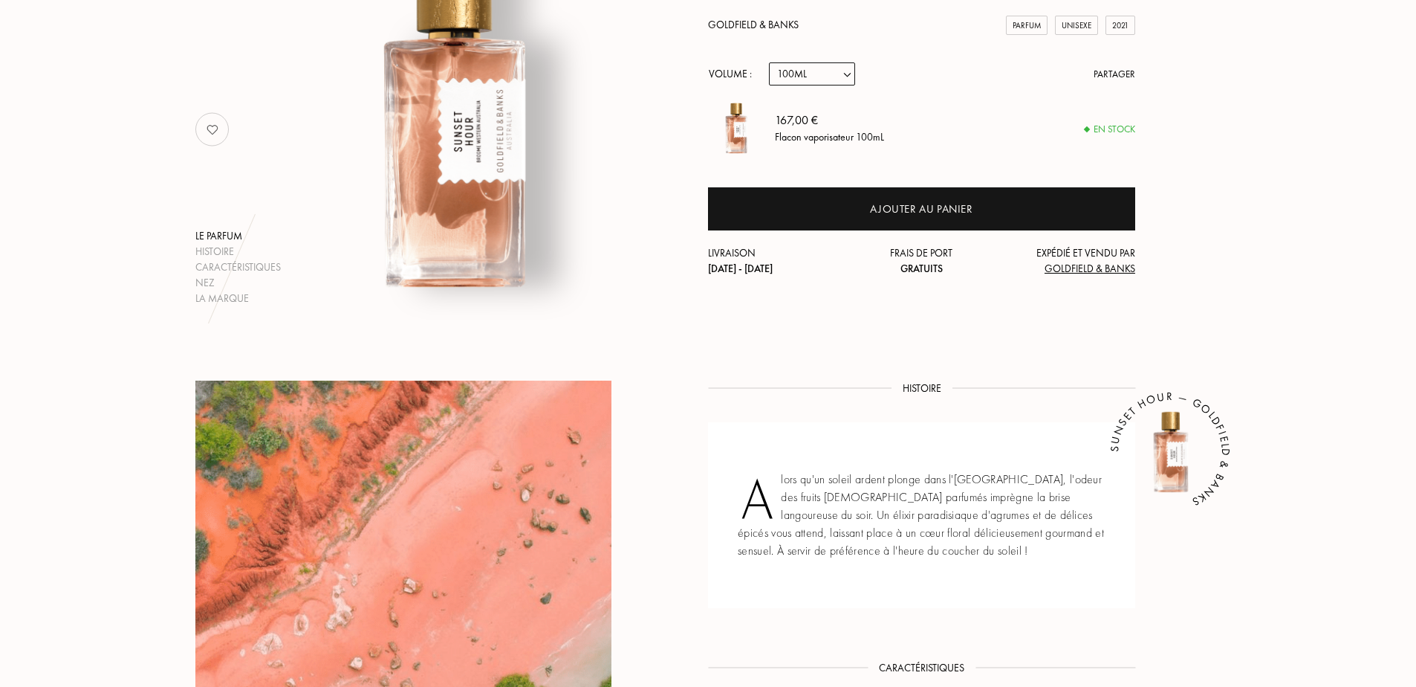
scroll to position [0, 0]
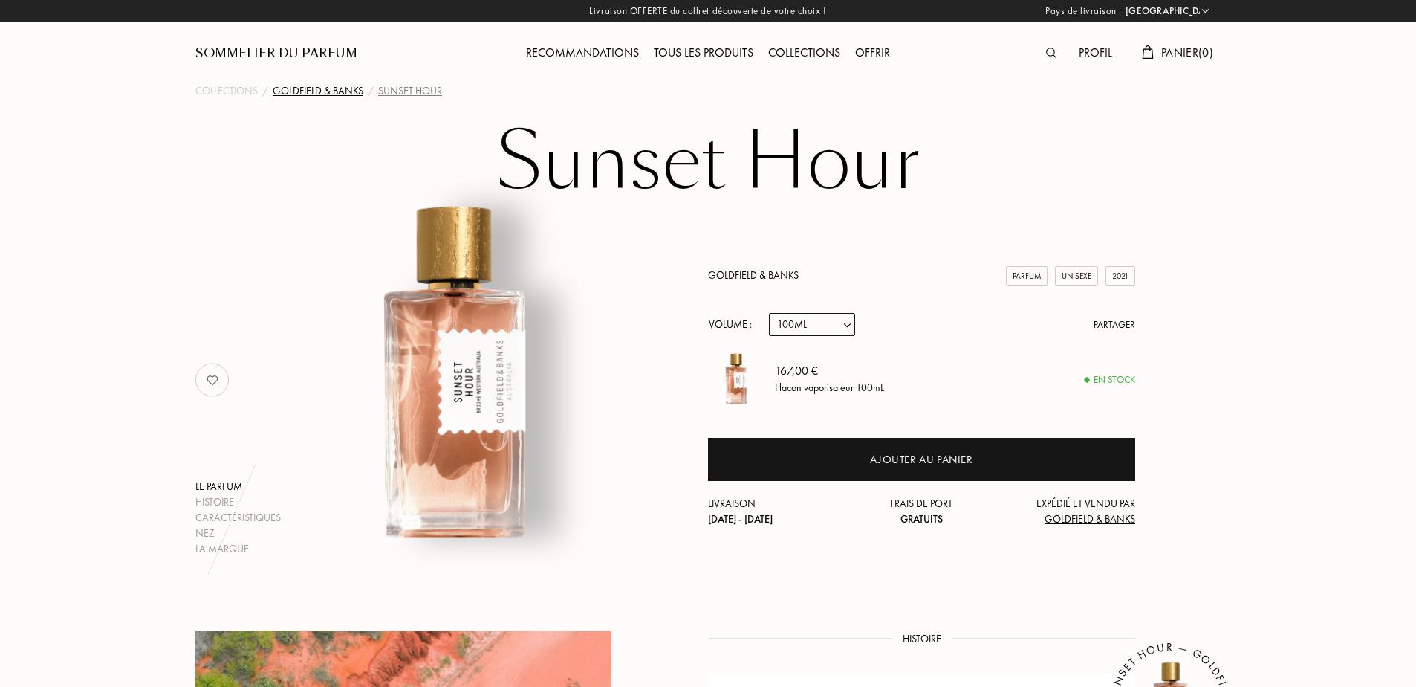
click at [337, 96] on div "Goldfield & Banks" at bounding box center [318, 91] width 91 height 16
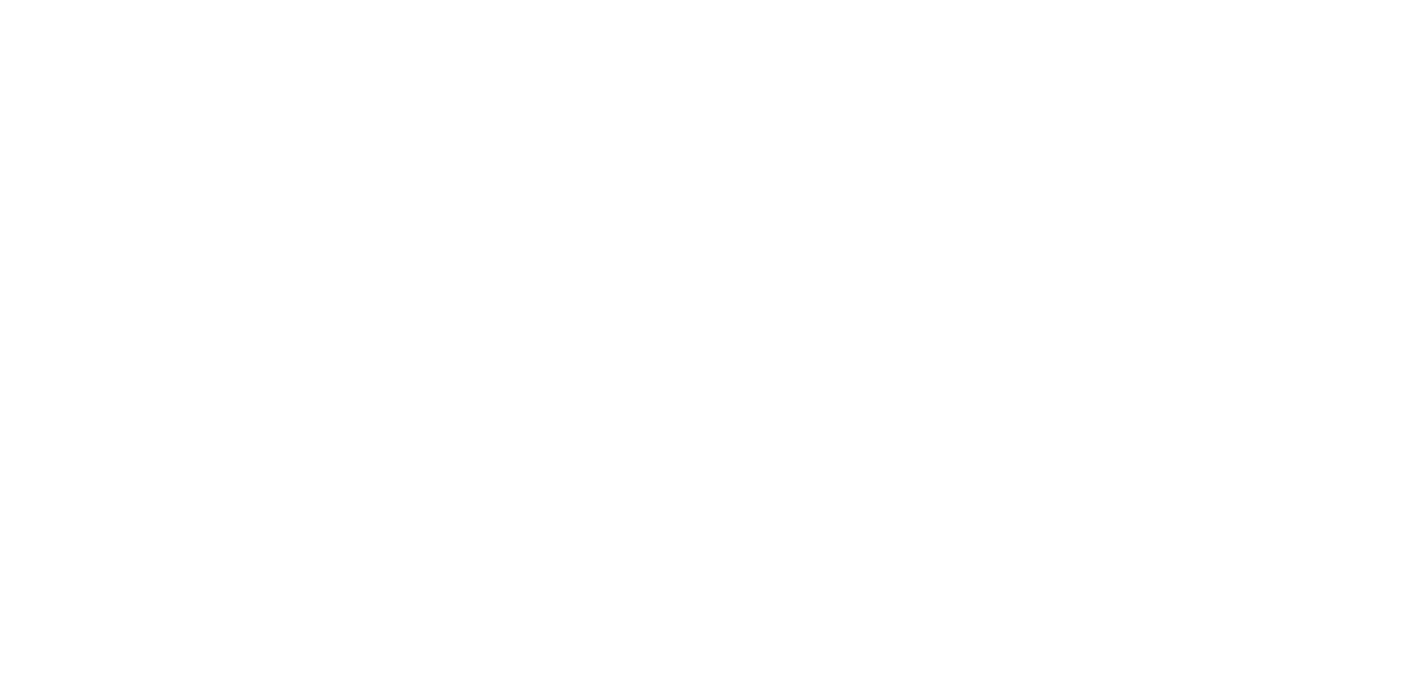
select select "FR"
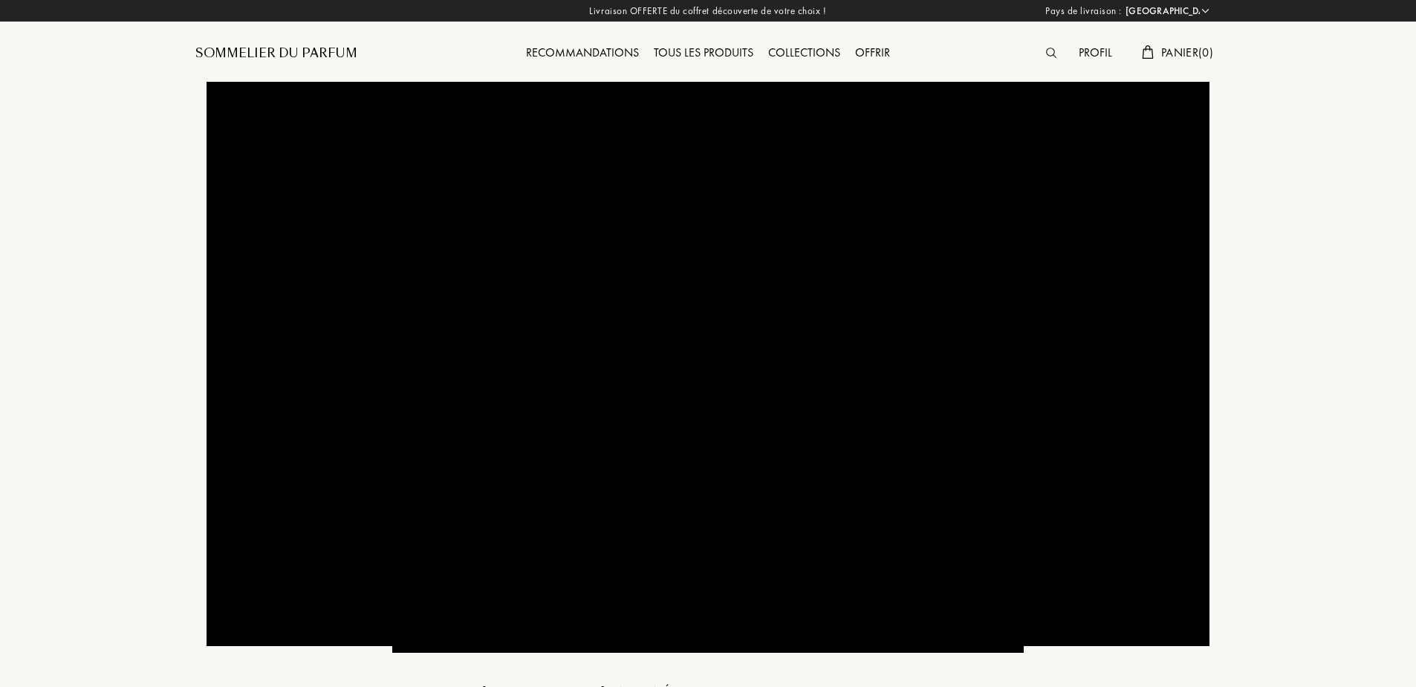
click at [1049, 52] on img at bounding box center [1051, 53] width 10 height 10
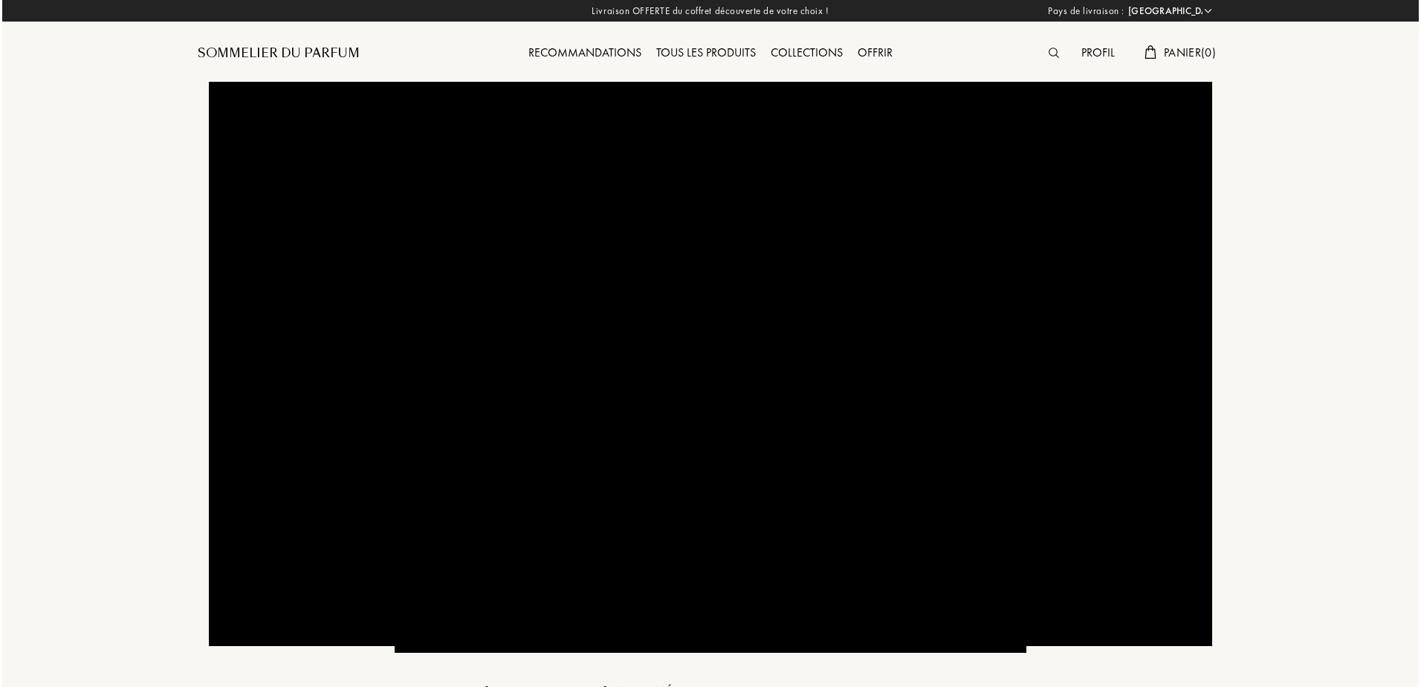
scroll to position [1, 0]
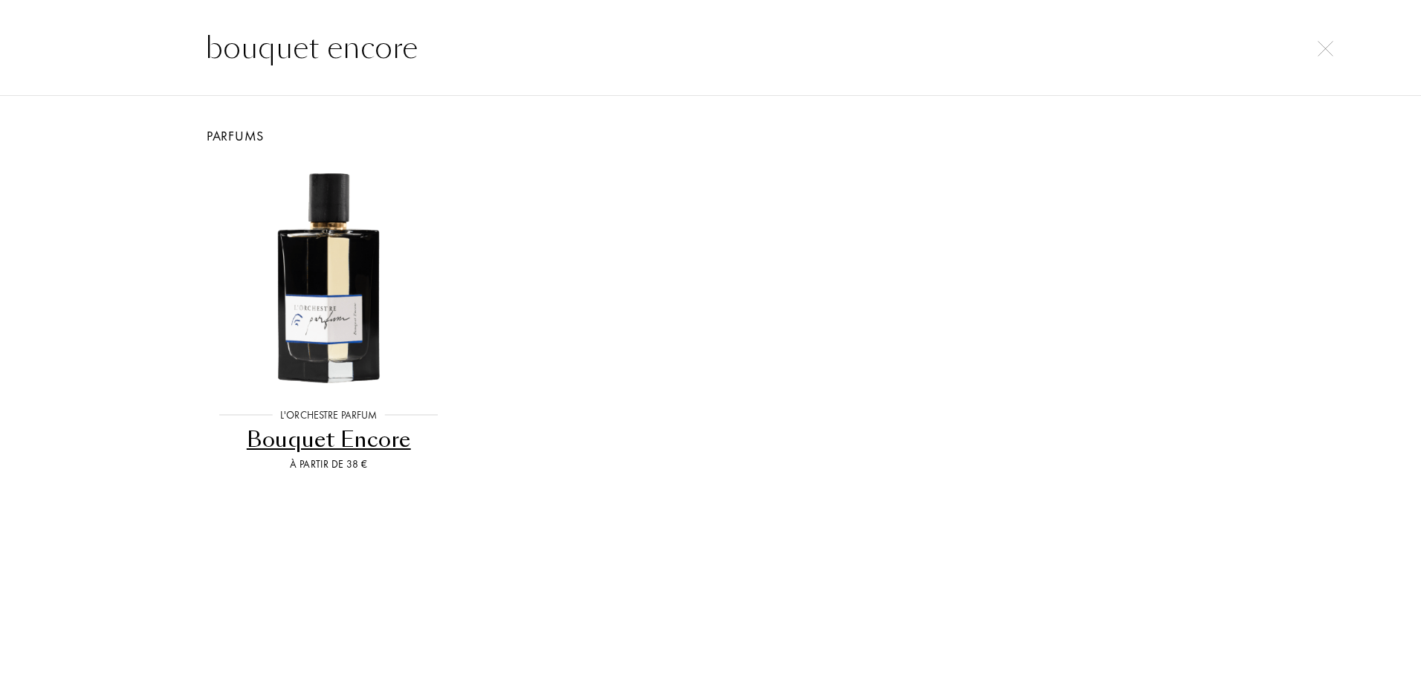
type input "bouquet encore"
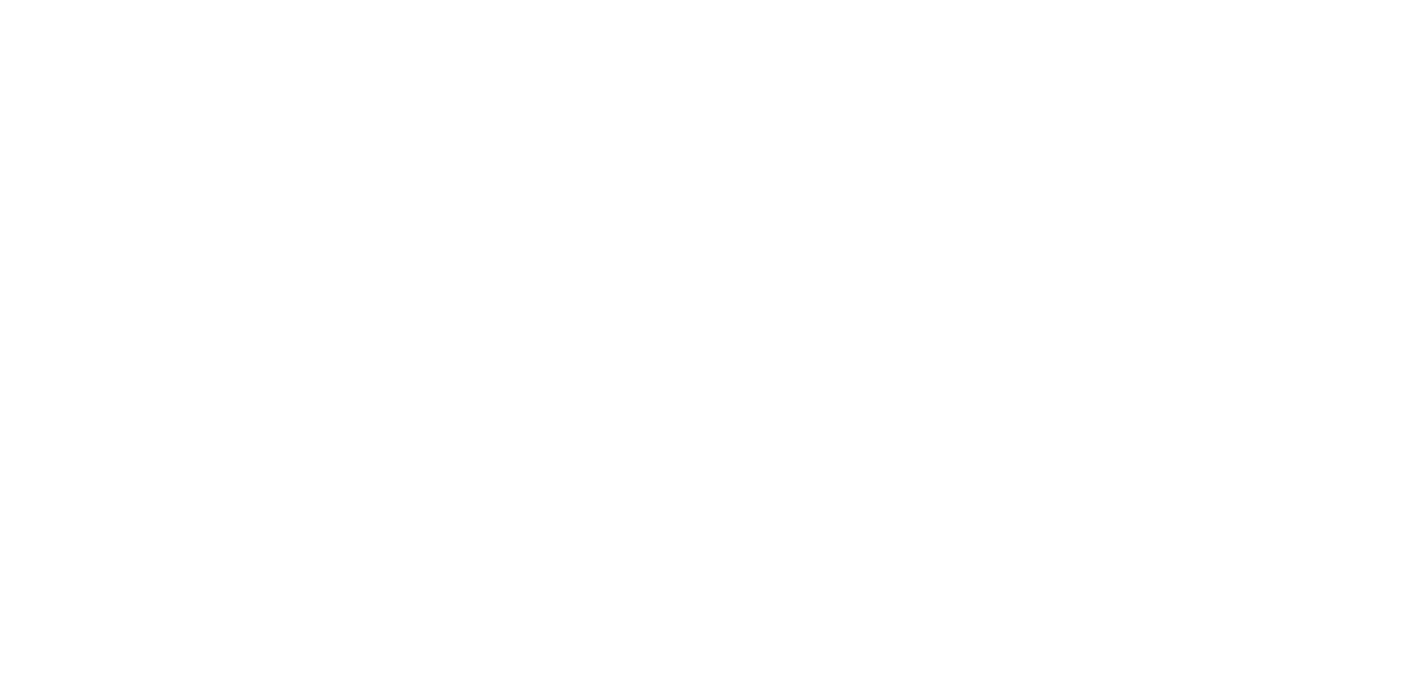
click at [0, 0] on html at bounding box center [0, 0] width 0 height 0
select select "FR"
